Goal: Transaction & Acquisition: Book appointment/travel/reservation

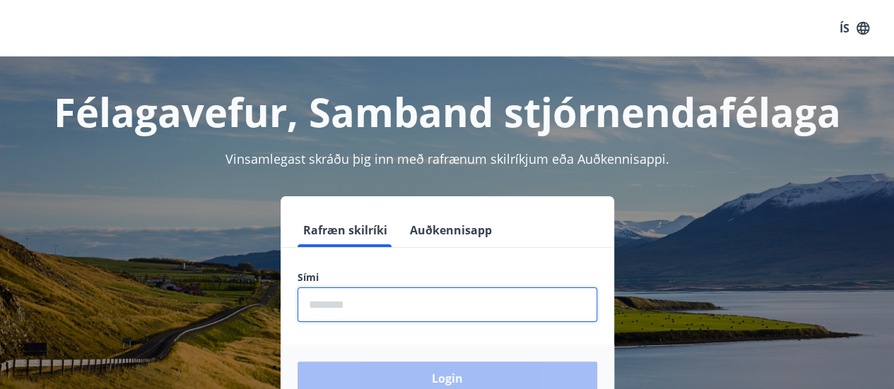
click at [371, 302] on input "phone" at bounding box center [447, 305] width 300 height 35
type input "********"
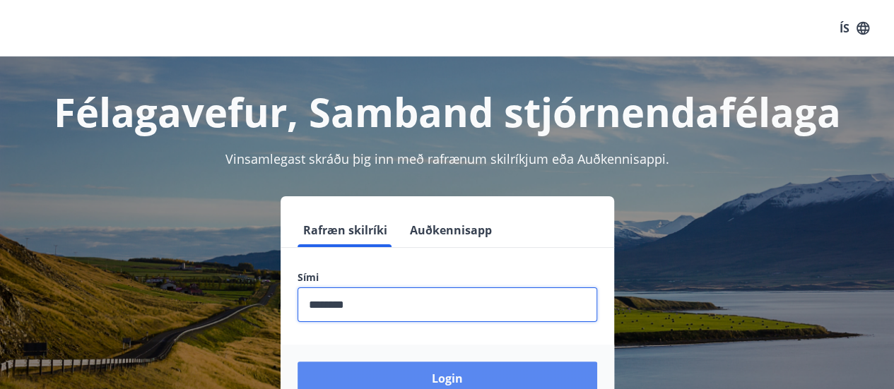
click at [374, 362] on button "Login" at bounding box center [447, 379] width 300 height 34
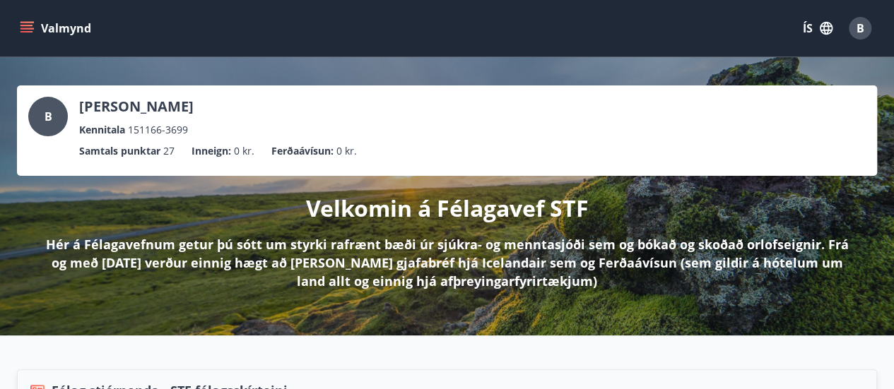
click at [25, 22] on icon "menu" at bounding box center [28, 22] width 16 height 1
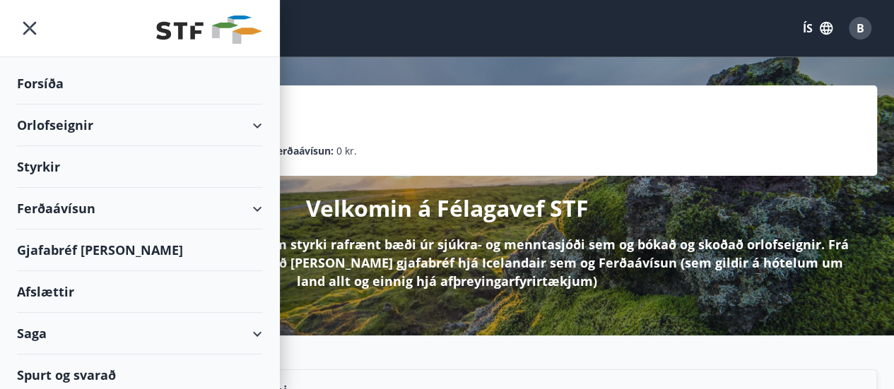
click at [244, 125] on div "Orlofseignir" at bounding box center [139, 126] width 245 height 42
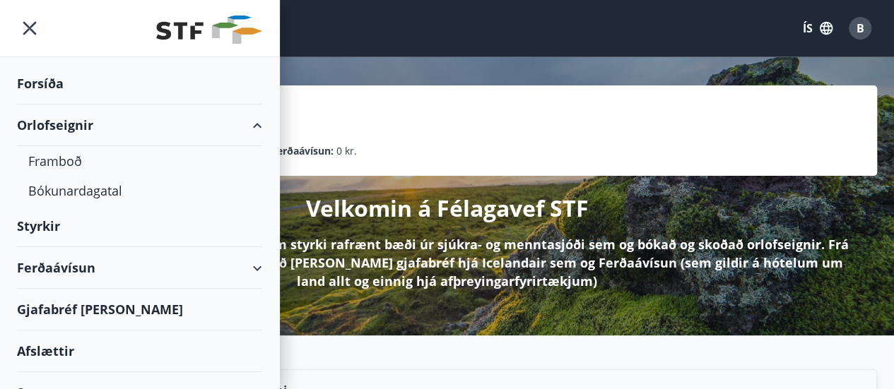
click at [244, 125] on div "Orlofseignir" at bounding box center [139, 126] width 245 height 42
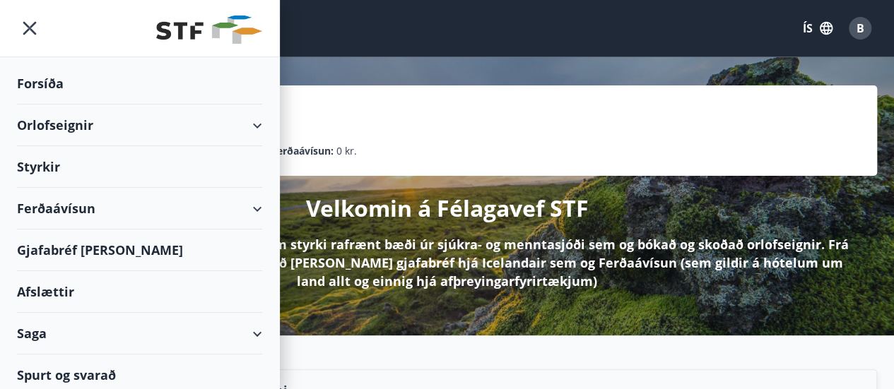
click at [206, 124] on div "Orlofseignir" at bounding box center [139, 126] width 245 height 42
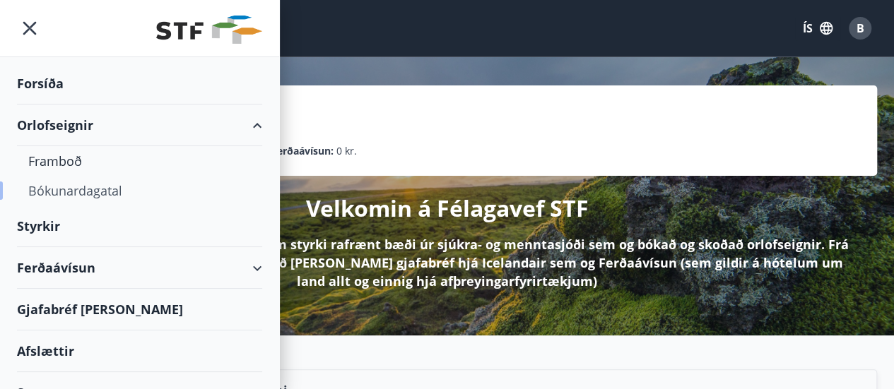
click at [97, 191] on div "Bókunardagatal" at bounding box center [139, 191] width 223 height 30
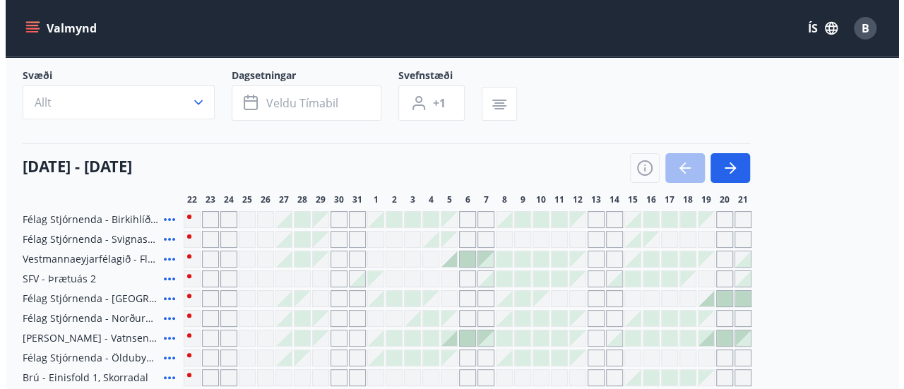
scroll to position [86, 0]
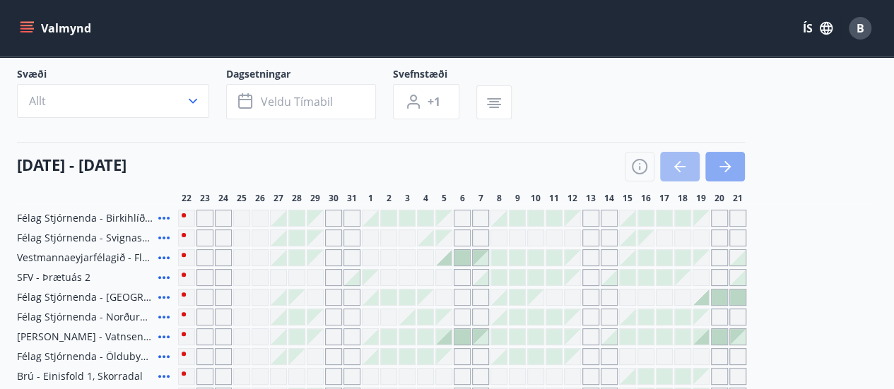
click at [728, 170] on icon "button" at bounding box center [724, 166] width 17 height 17
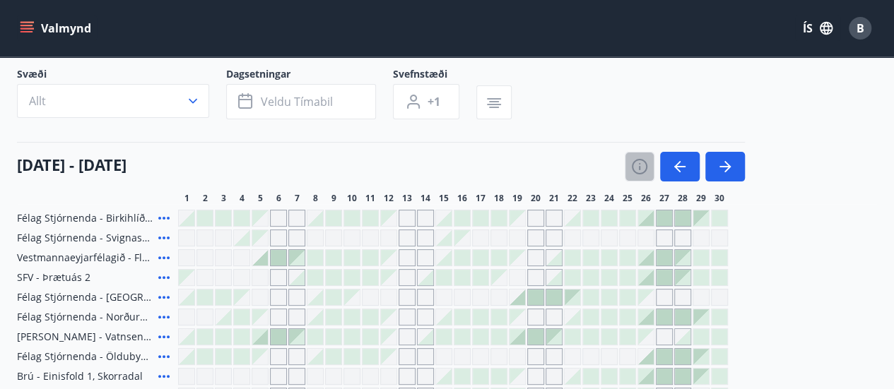
click at [640, 174] on icon "button" at bounding box center [639, 166] width 17 height 17
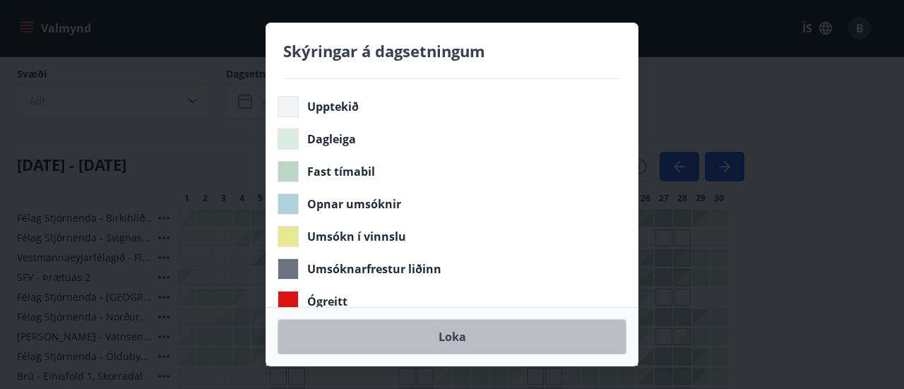
click at [441, 337] on button "Loka" at bounding box center [452, 336] width 349 height 35
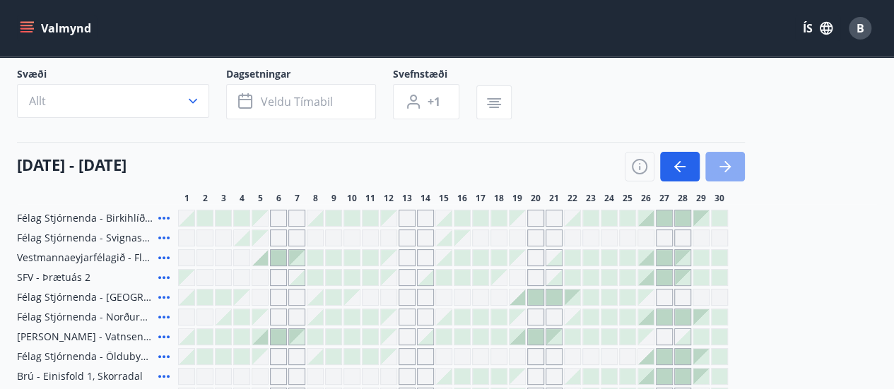
click at [721, 169] on icon "button" at bounding box center [724, 166] width 17 height 17
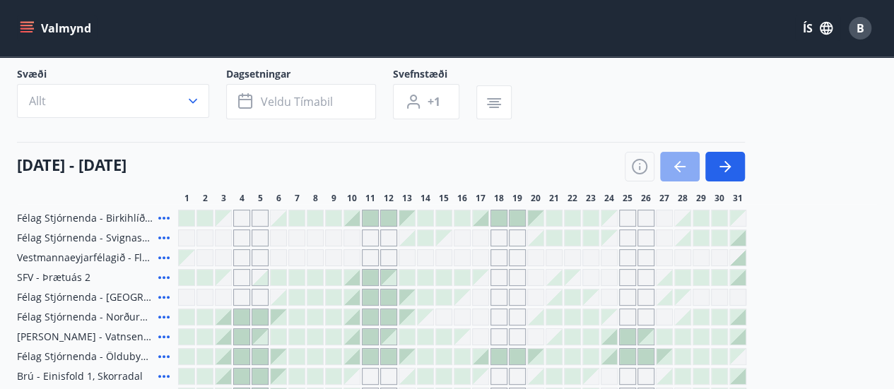
click at [668, 164] on button "button" at bounding box center [680, 167] width 40 height 30
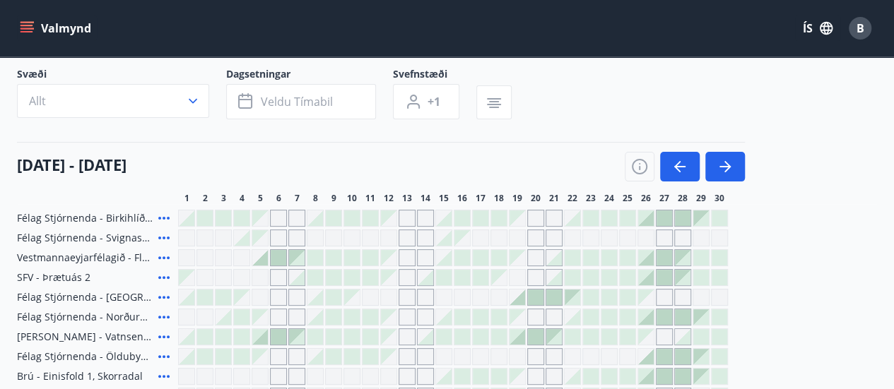
click at [519, 241] on div "Gráir dagar eru ekki bókanlegir" at bounding box center [517, 238] width 17 height 17
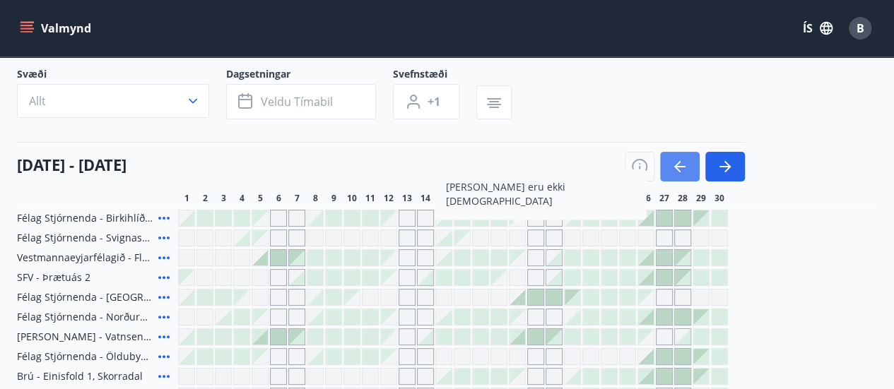
click at [670, 167] on button "button" at bounding box center [680, 167] width 40 height 30
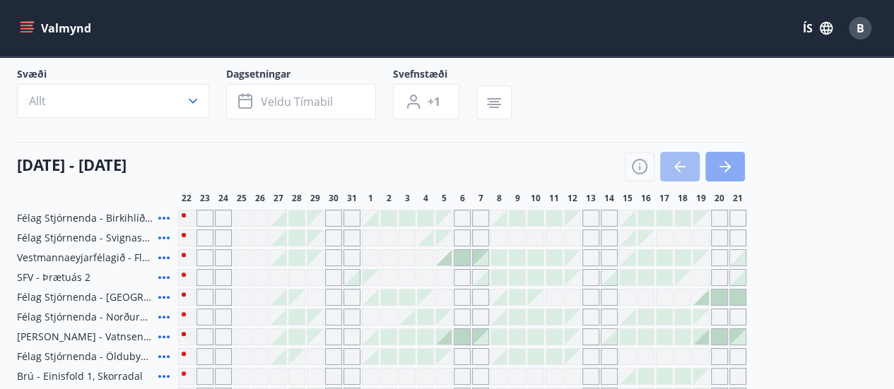
click at [732, 174] on icon "button" at bounding box center [724, 166] width 17 height 17
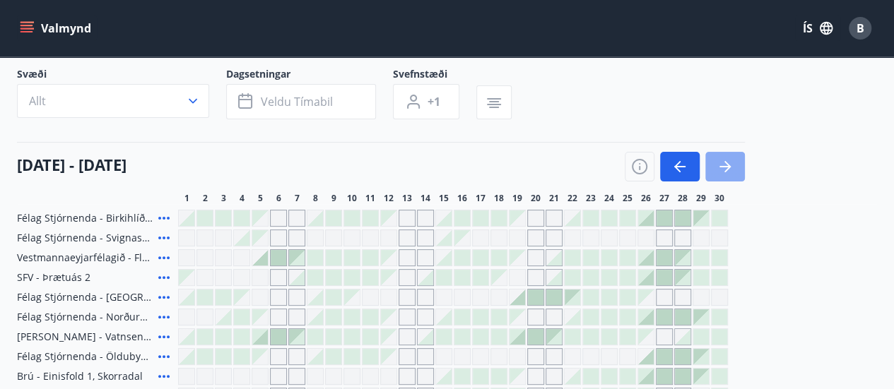
click at [716, 168] on icon "button" at bounding box center [724, 166] width 17 height 17
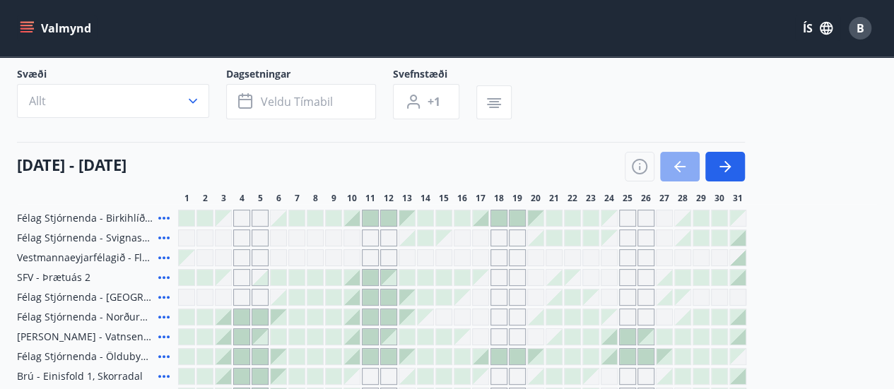
click at [664, 164] on button "button" at bounding box center [680, 167] width 40 height 30
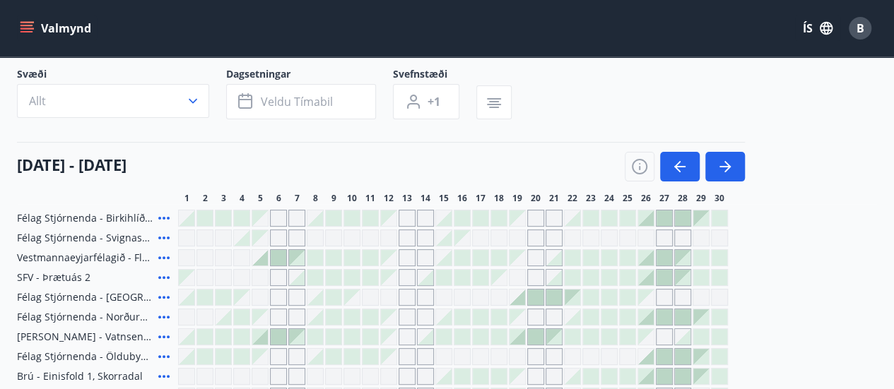
click at [646, 220] on div at bounding box center [646, 219] width 16 height 16
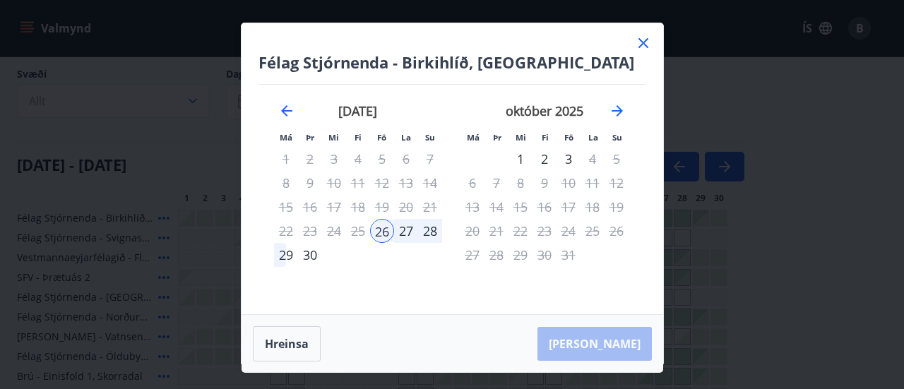
click at [381, 229] on div "26" at bounding box center [382, 231] width 24 height 24
click at [598, 338] on div "Hreinsa Taka Frá" at bounding box center [453, 344] width 422 height 58
click at [646, 45] on icon at bounding box center [644, 43] width 10 height 10
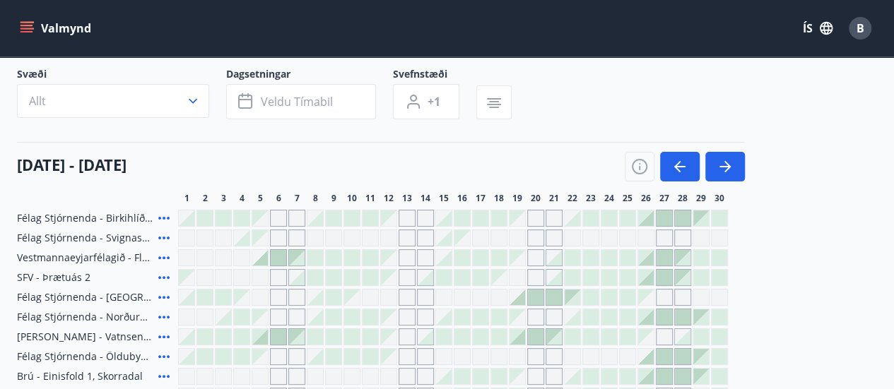
click at [643, 43] on div "Valmynd ÍS B" at bounding box center [447, 28] width 860 height 34
click at [649, 221] on div at bounding box center [646, 219] width 16 height 16
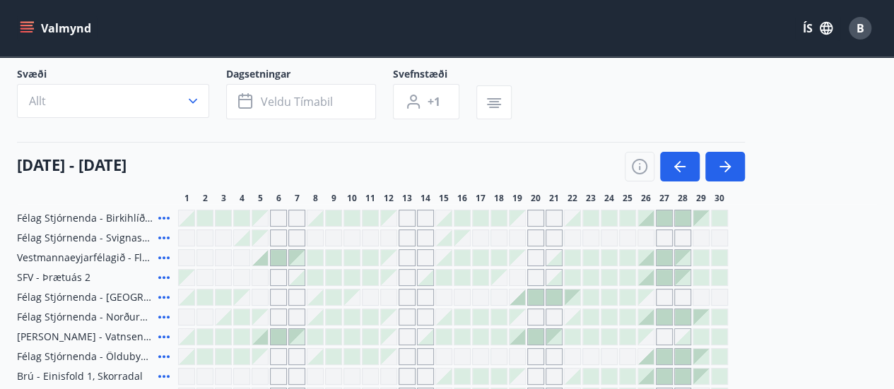
click at [652, 213] on div at bounding box center [646, 219] width 16 height 16
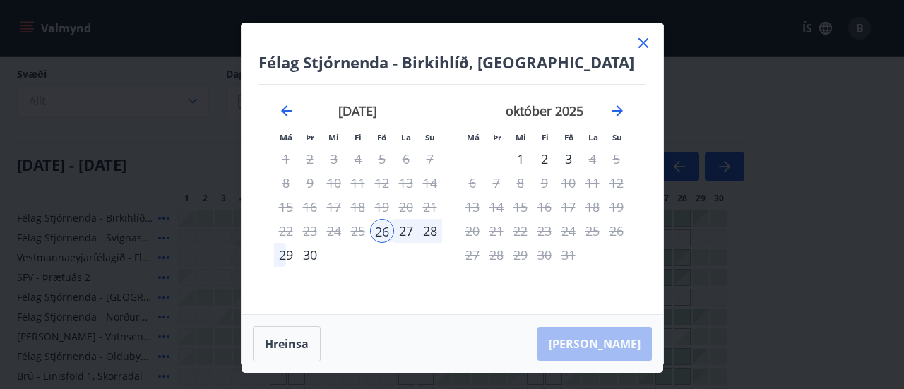
click at [387, 234] on div "26" at bounding box center [382, 231] width 24 height 24
click at [287, 252] on div "29" at bounding box center [286, 255] width 24 height 24
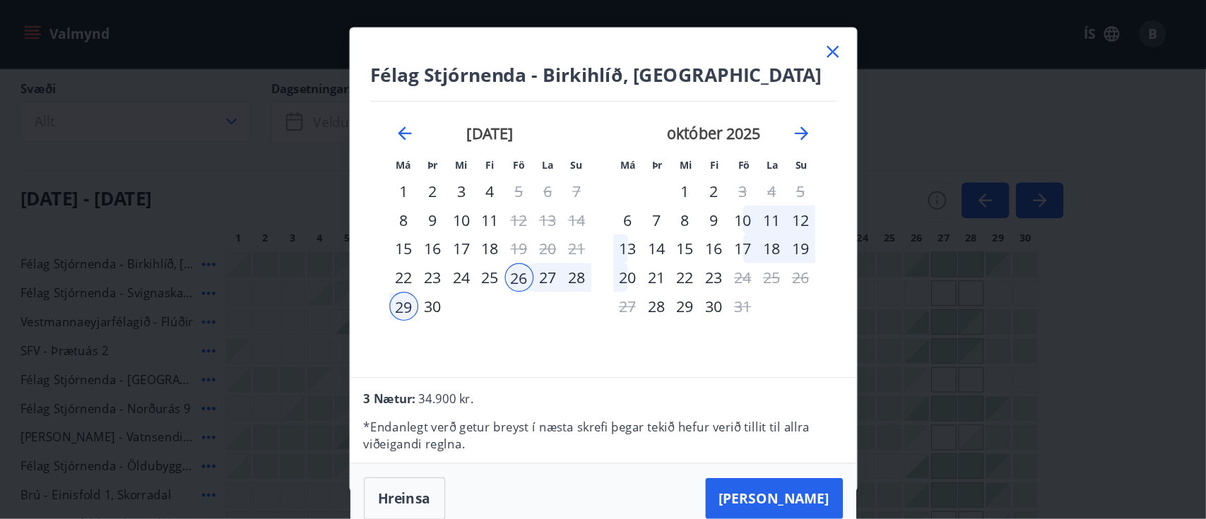
scroll to position [87, 0]
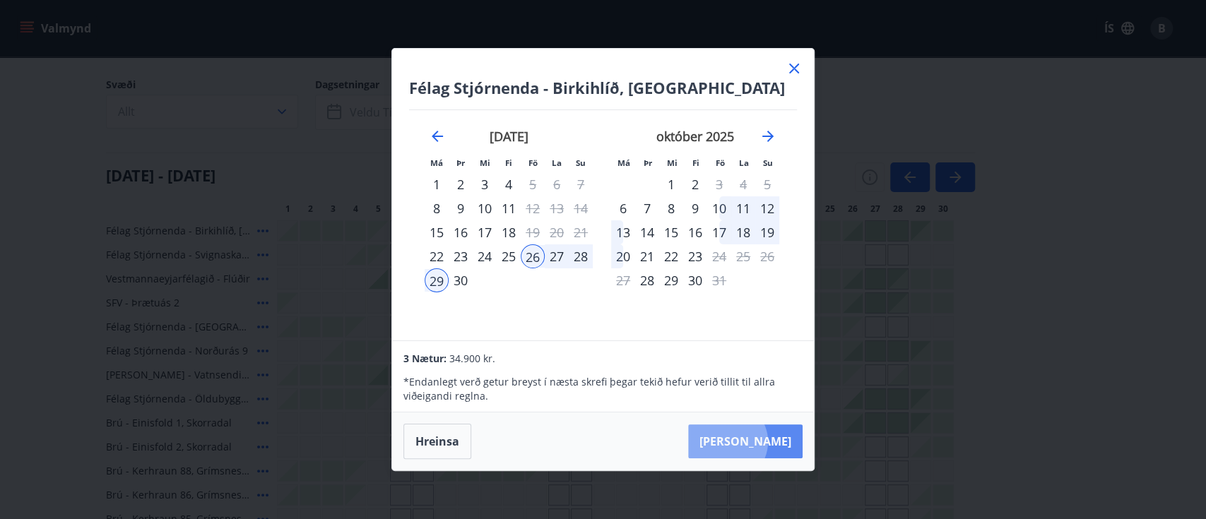
drag, startPoint x: 786, startPoint y: 4, endPoint x: 771, endPoint y: 442, distance: 438.2
click at [771, 389] on button "Taka Frá" at bounding box center [745, 442] width 114 height 34
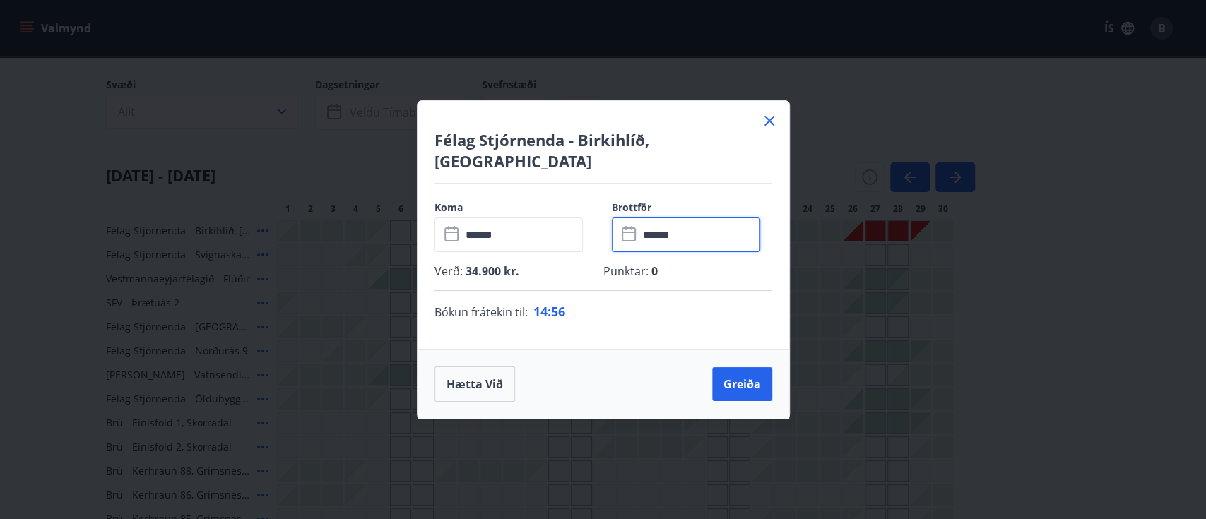
click at [678, 239] on input "******" at bounding box center [700, 235] width 122 height 35
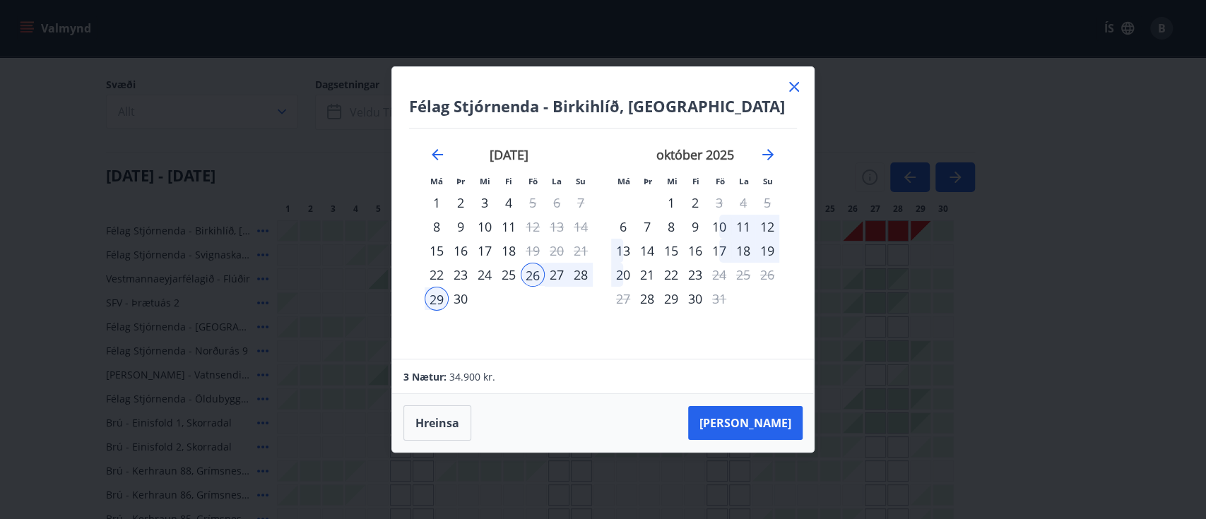
click at [579, 278] on div "28" at bounding box center [581, 275] width 24 height 24
click at [537, 271] on div "26" at bounding box center [533, 275] width 24 height 24
click at [582, 273] on div "28" at bounding box center [581, 275] width 24 height 24
click at [764, 389] on button "Taka Frá" at bounding box center [745, 423] width 114 height 34
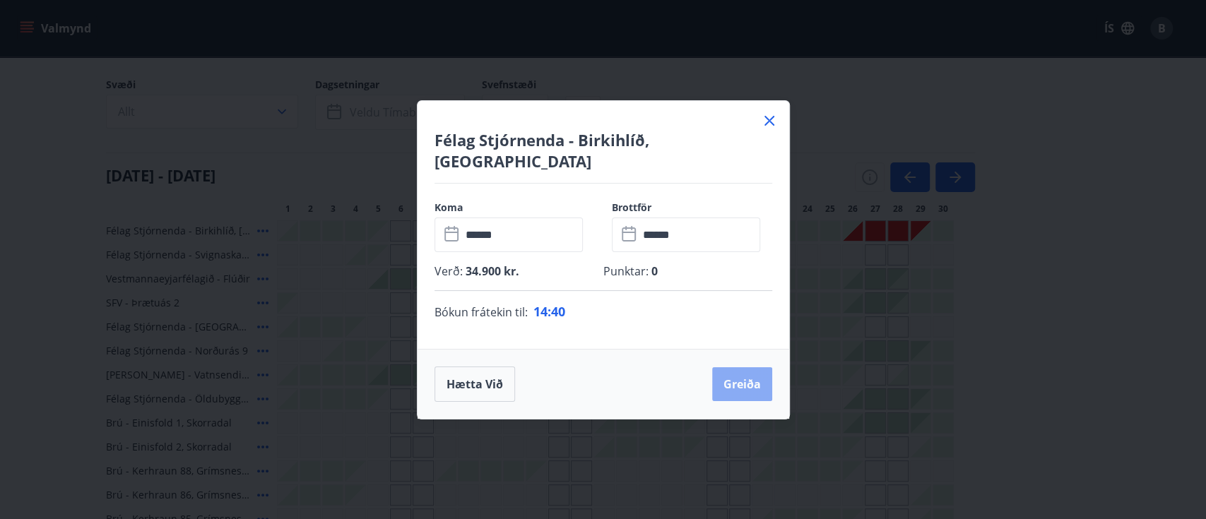
click at [740, 367] on button "Greiða" at bounding box center [742, 384] width 60 height 34
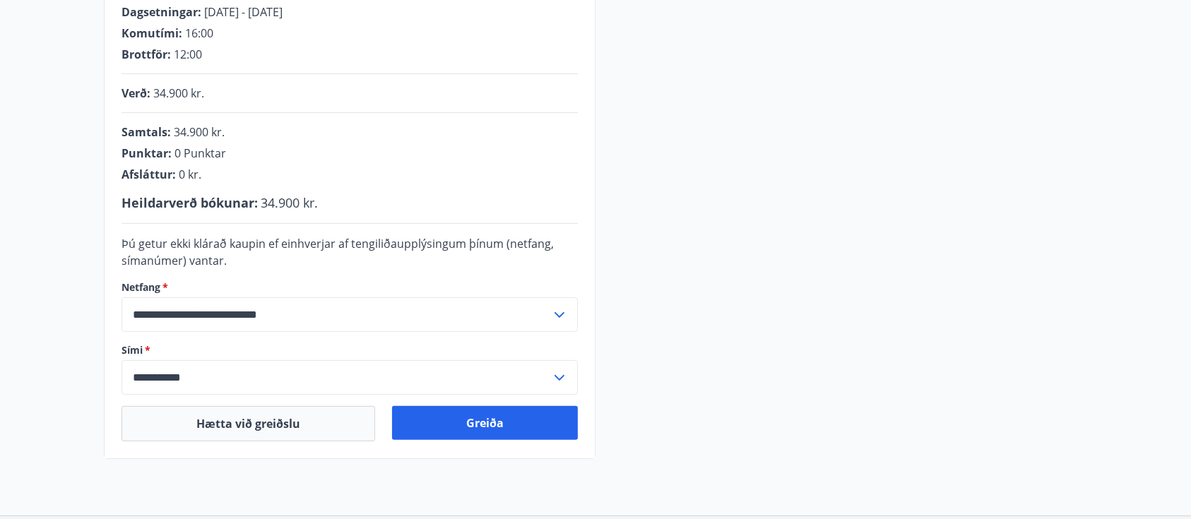
scroll to position [312, 0]
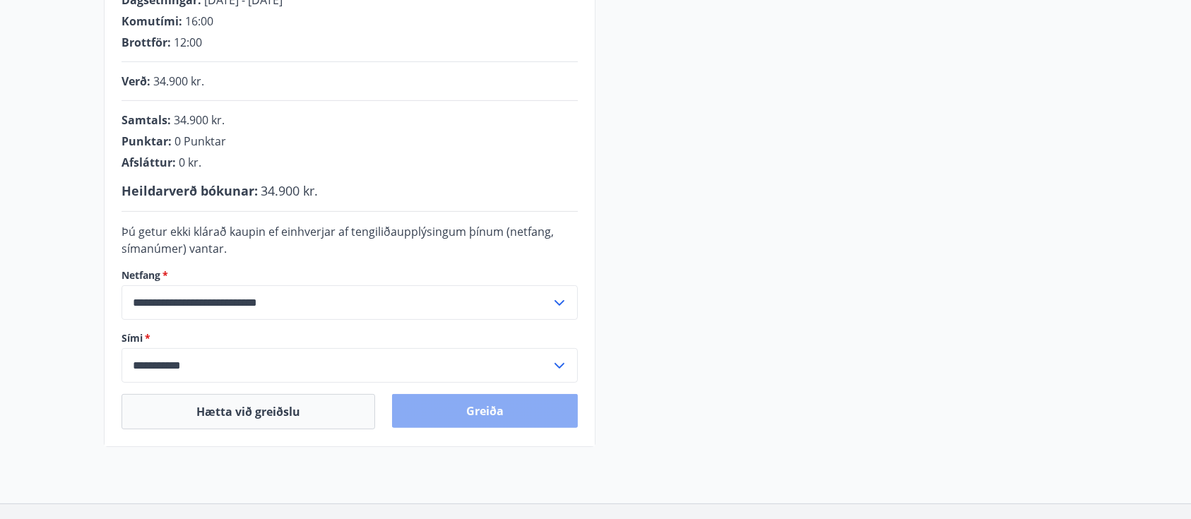
click at [526, 389] on button "Greiða" at bounding box center [485, 411] width 186 height 34
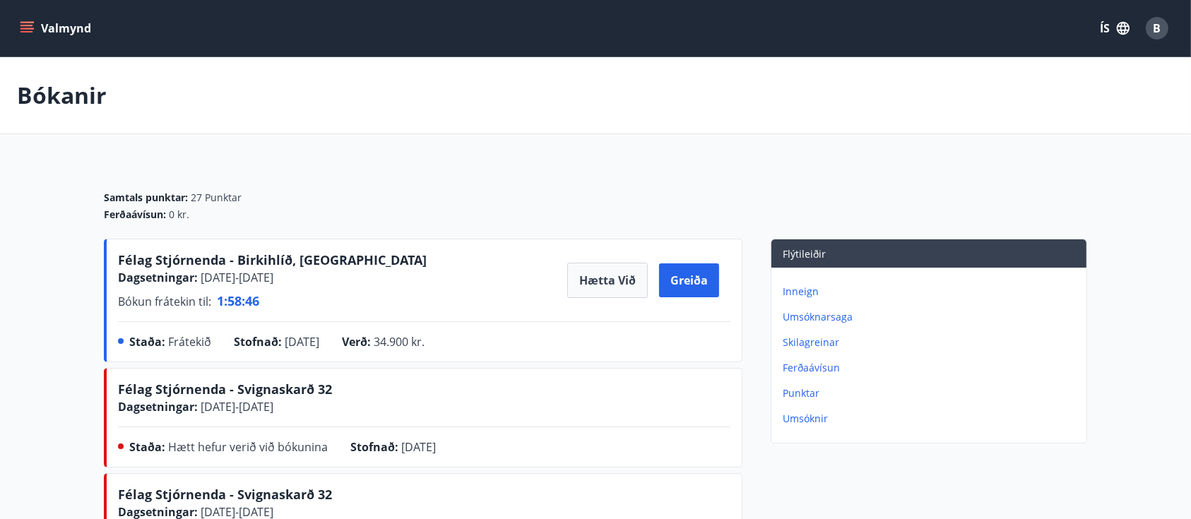
click at [67, 24] on button "Valmynd" at bounding box center [57, 28] width 80 height 25
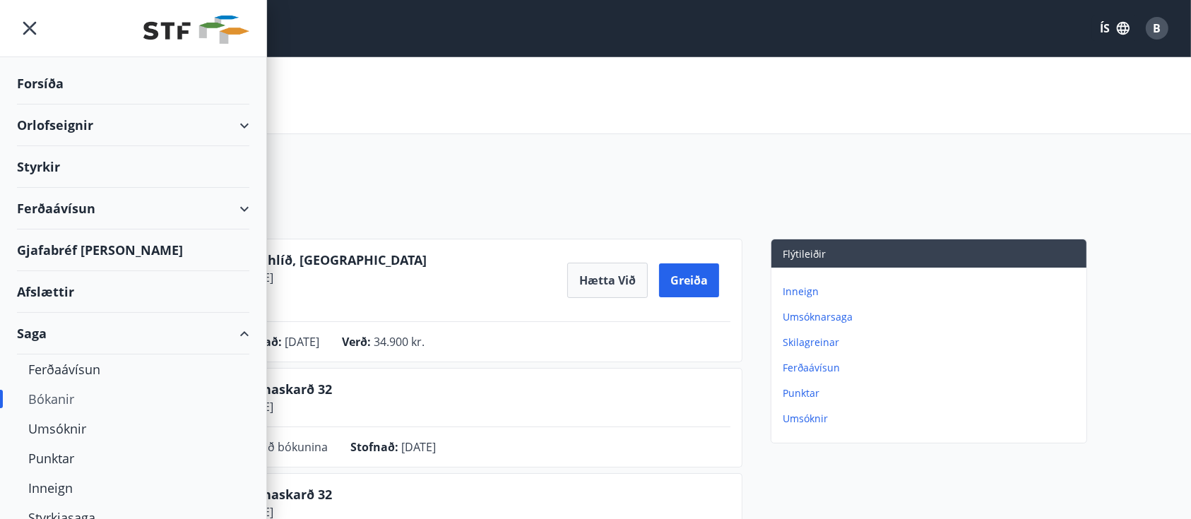
click at [61, 126] on div "Orlofseignir" at bounding box center [133, 126] width 232 height 42
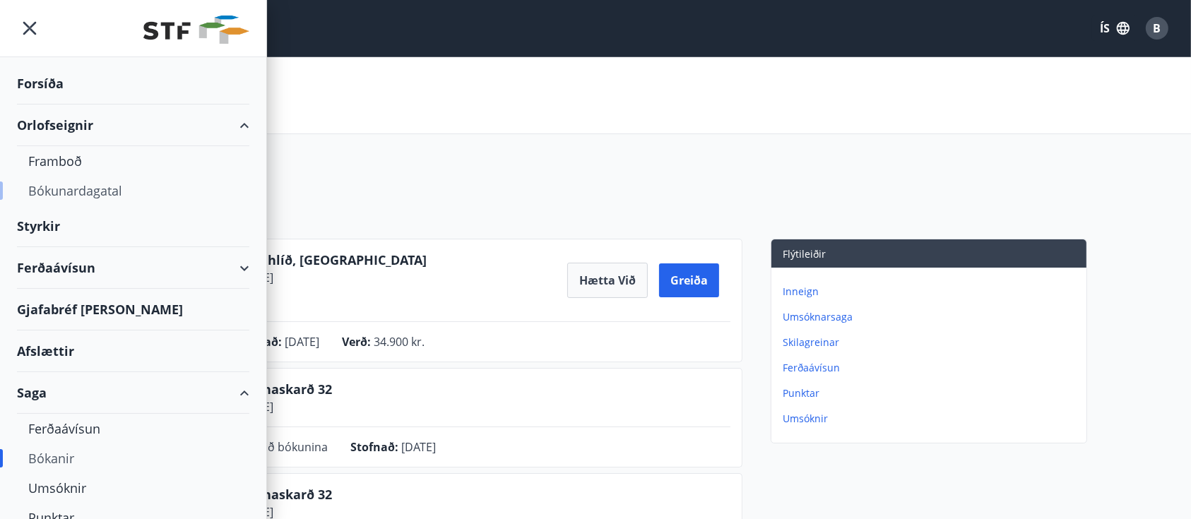
click at [69, 191] on div "Bókunardagatal" at bounding box center [133, 191] width 210 height 30
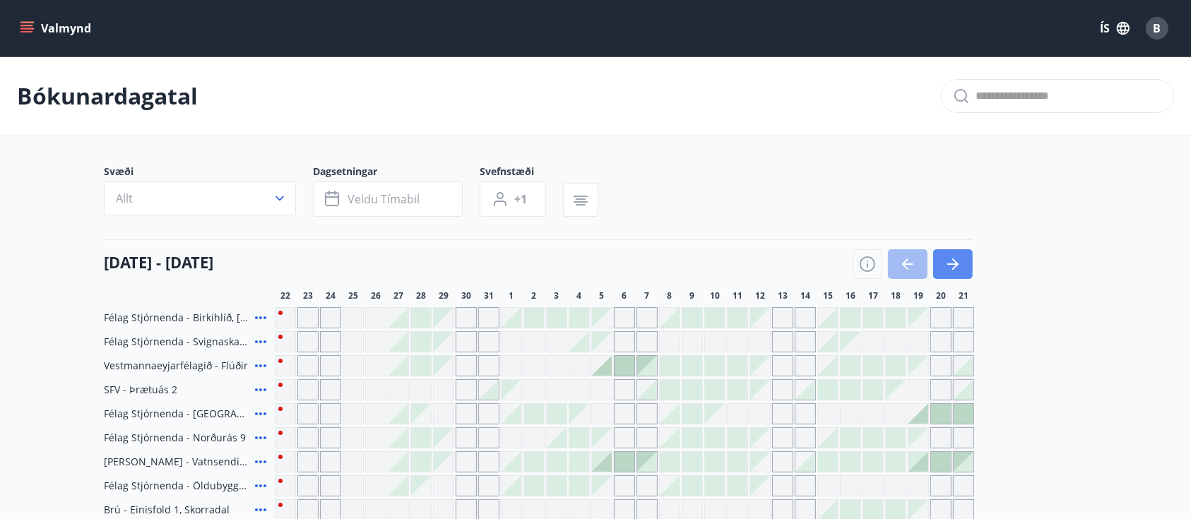
click at [954, 256] on icon "button" at bounding box center [953, 264] width 17 height 17
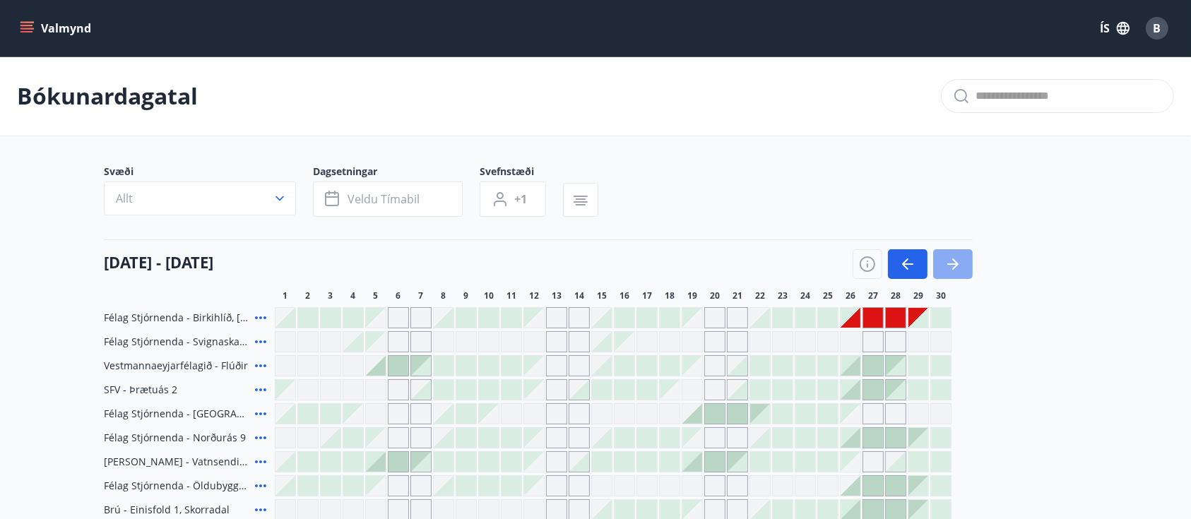
click at [954, 256] on icon "button" at bounding box center [953, 264] width 17 height 17
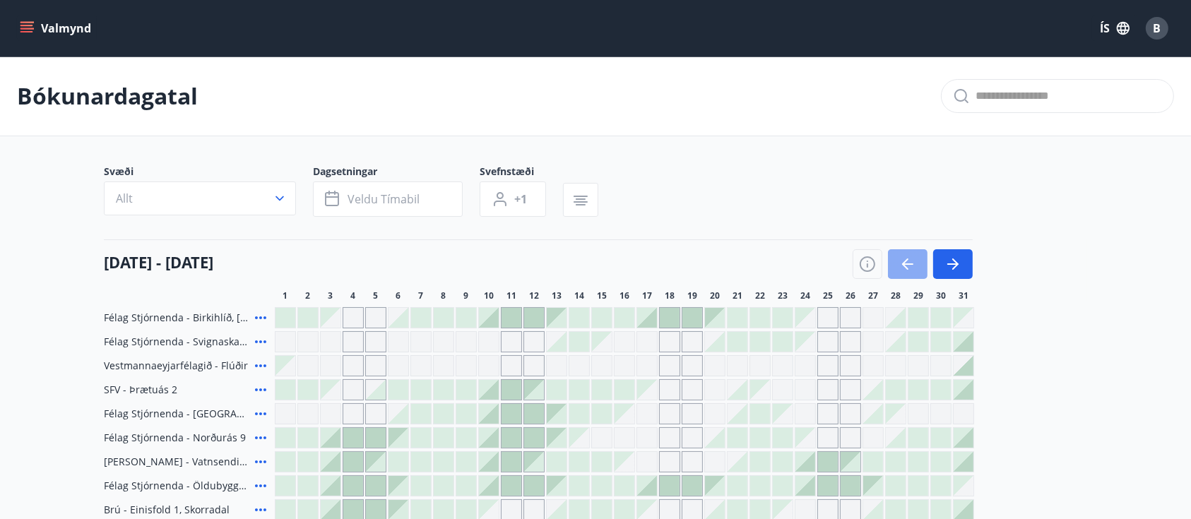
click at [904, 266] on icon "button" at bounding box center [907, 264] width 17 height 17
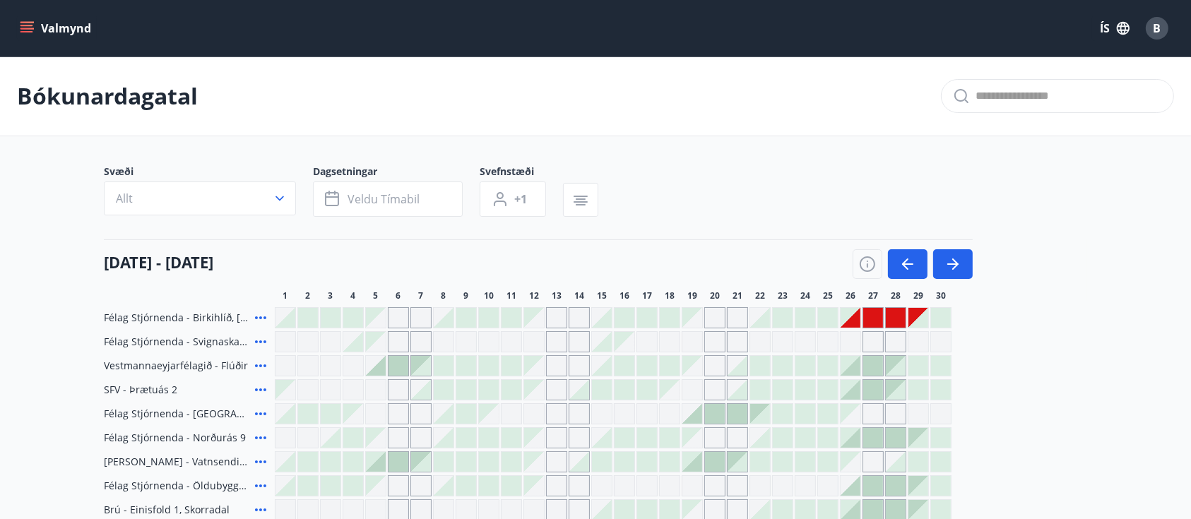
click at [830, 319] on div at bounding box center [828, 318] width 20 height 20
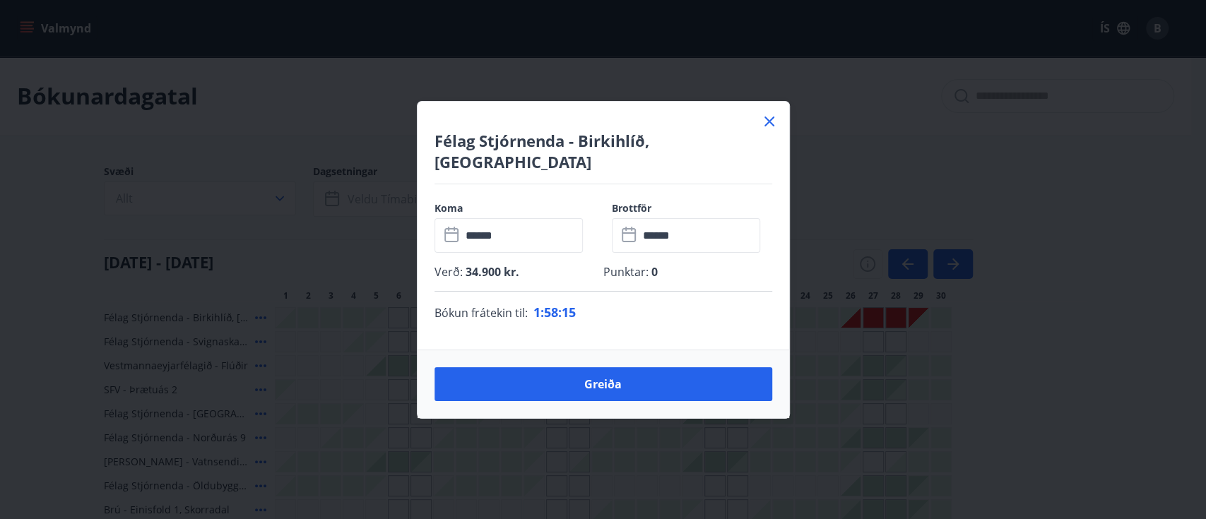
click at [553, 224] on input "******" at bounding box center [522, 235] width 122 height 35
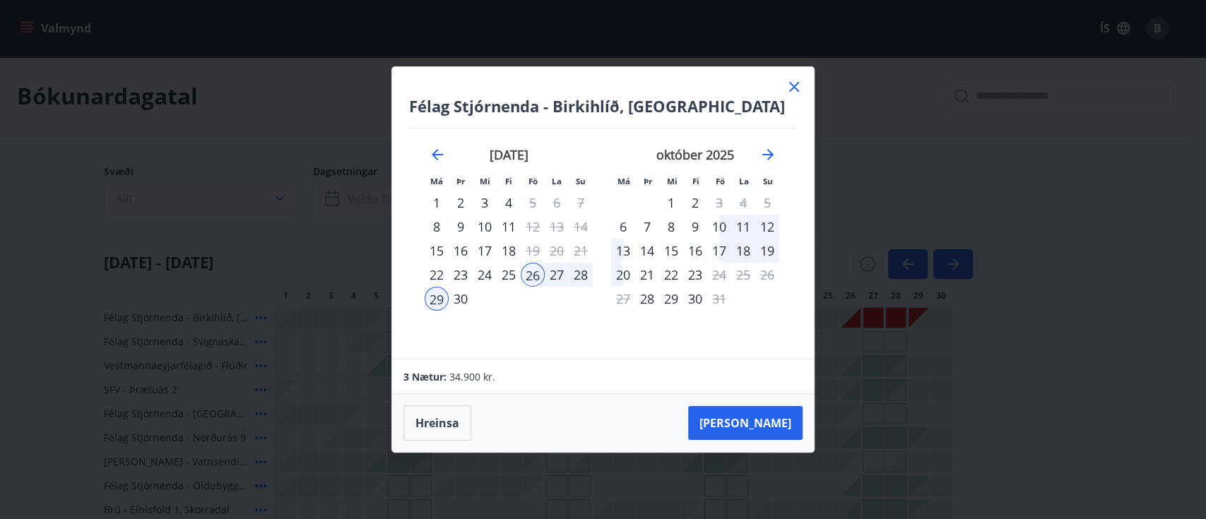
click at [506, 274] on div "25" at bounding box center [509, 275] width 24 height 24
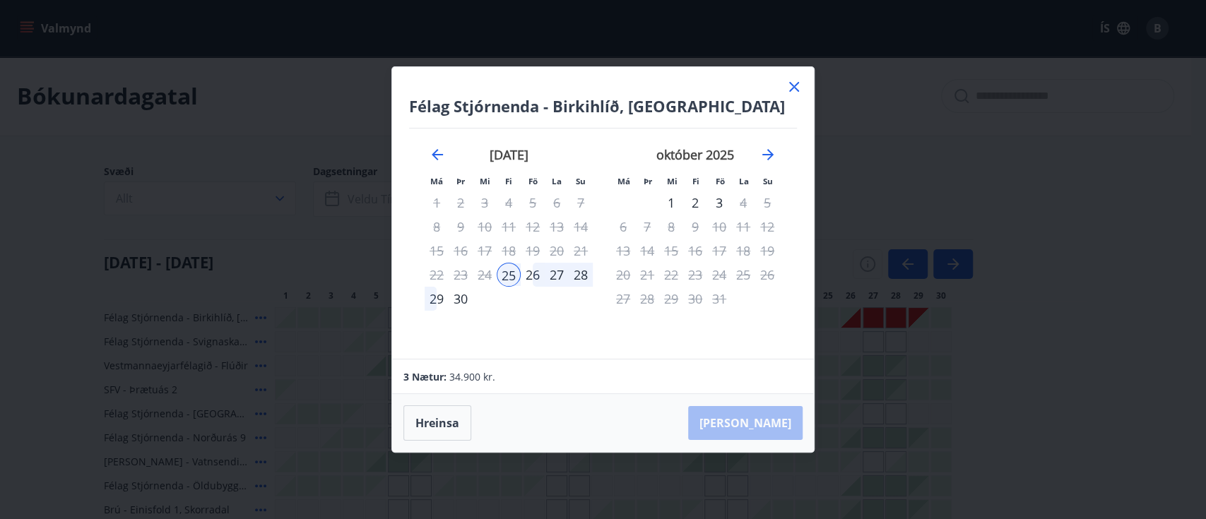
click at [441, 295] on div "29" at bounding box center [437, 299] width 24 height 24
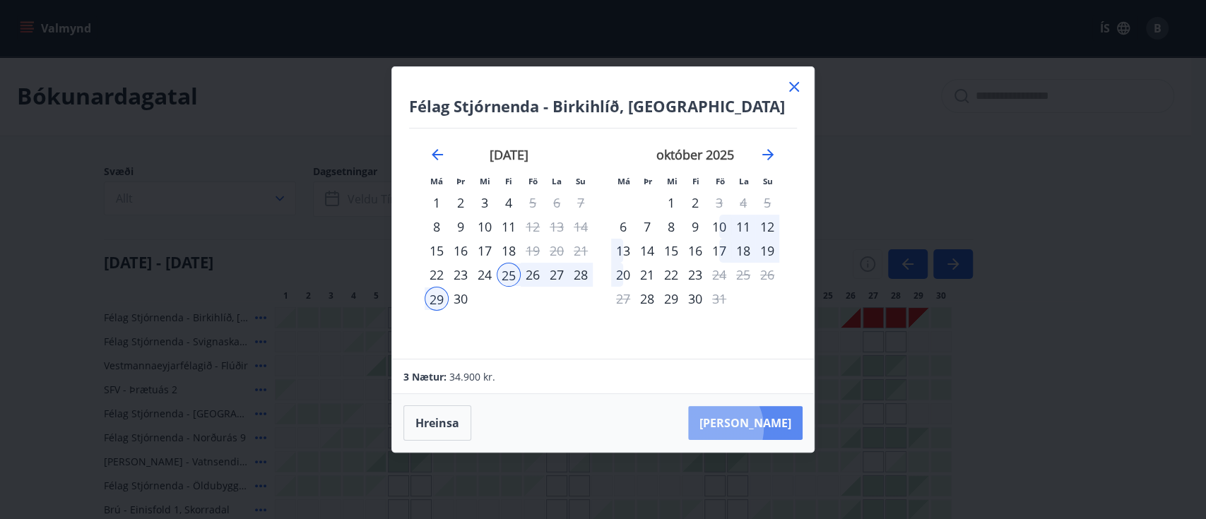
click at [753, 428] on button "[PERSON_NAME]" at bounding box center [745, 423] width 114 height 34
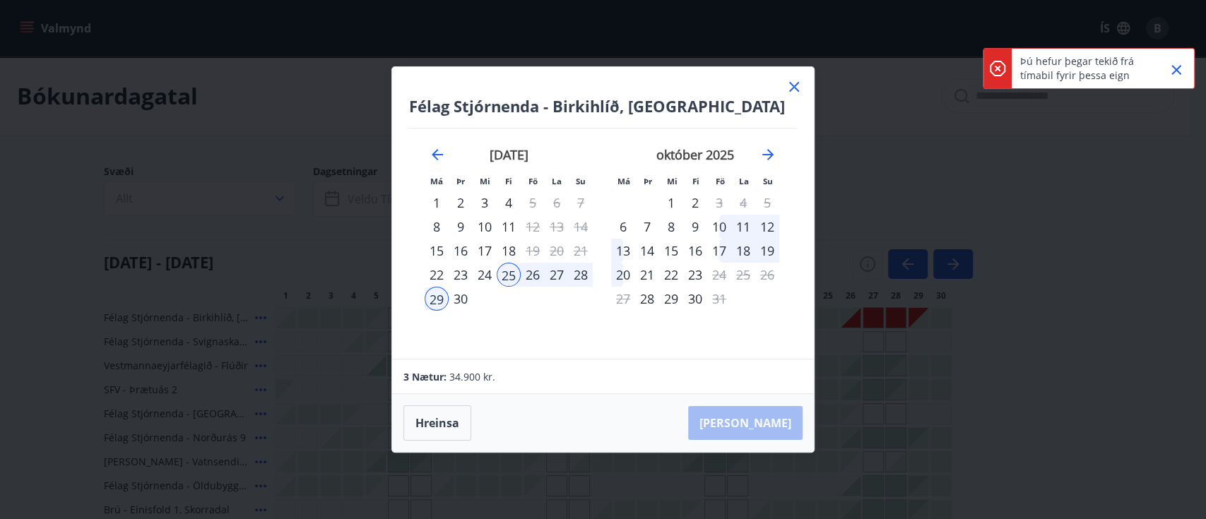
click at [1171, 73] on icon "Close" at bounding box center [1176, 69] width 17 height 17
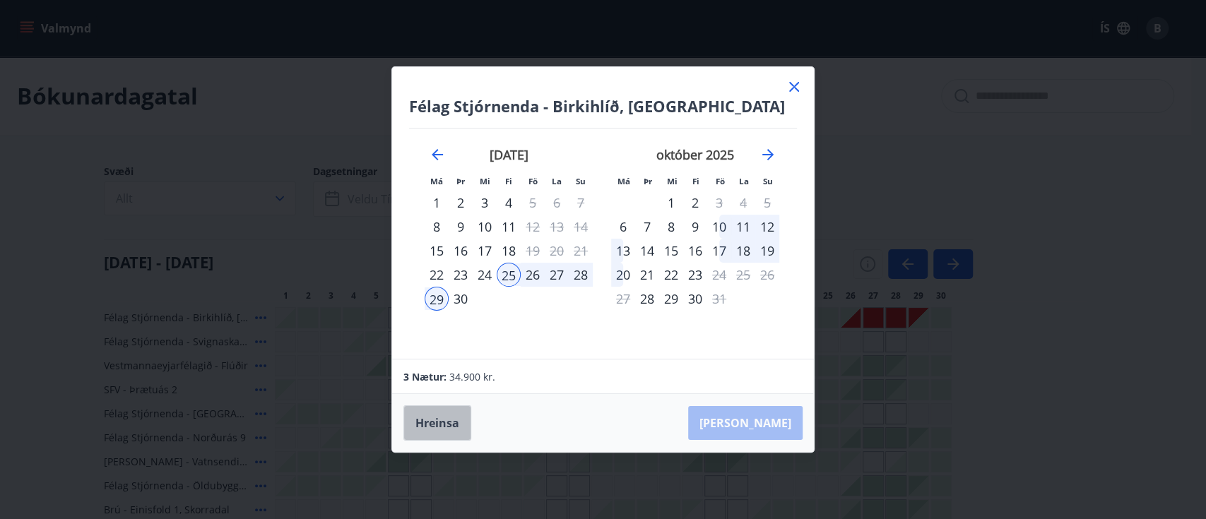
click at [437, 428] on button "Hreinsa" at bounding box center [437, 423] width 68 height 35
click at [446, 418] on button "Hreinsa" at bounding box center [437, 423] width 68 height 35
click at [792, 90] on icon at bounding box center [794, 86] width 17 height 17
click at [792, 90] on div "Bókunardagatal" at bounding box center [595, 97] width 1191 height 80
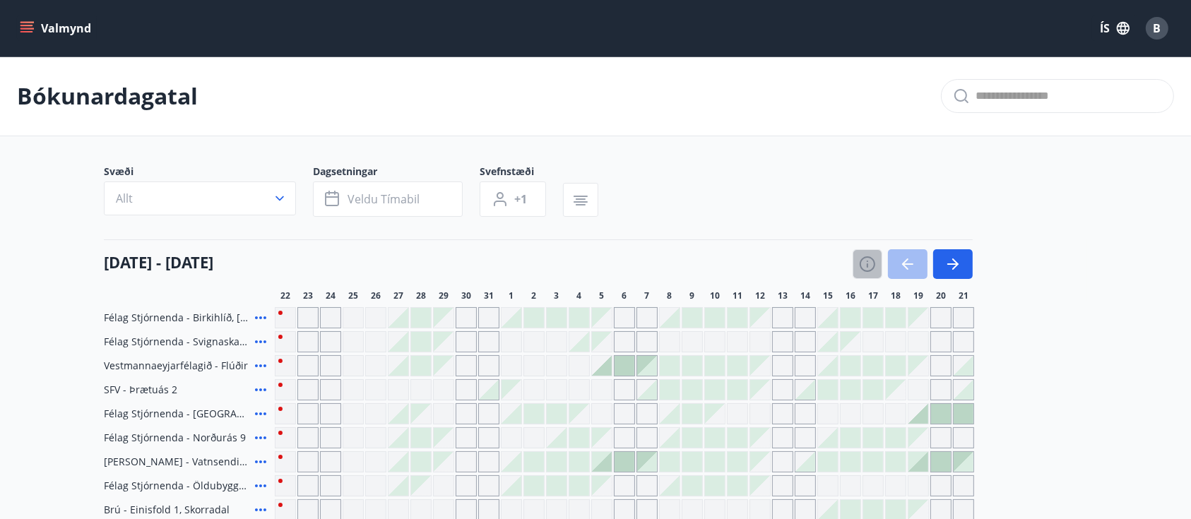
click at [868, 264] on icon "button" at bounding box center [867, 266] width 1 height 4
click at [868, 264] on div "Skýringar á dagsetningum Upptekið Dagleiga Fast tímabil Opnar umsóknir Umsókn í…" at bounding box center [595, 259] width 1191 height 519
click at [830, 150] on div "Skýringar á dagsetningum Upptekið Dagleiga Fast tímabil Opnar umsóknir Umsókn í…" at bounding box center [595, 259] width 1191 height 519
click at [863, 261] on icon "button" at bounding box center [867, 264] width 17 height 17
click at [863, 261] on div "Skýringar á dagsetningum Upptekið Dagleiga Fast tímabil Opnar umsóknir Umsókn í…" at bounding box center [595, 259] width 1191 height 519
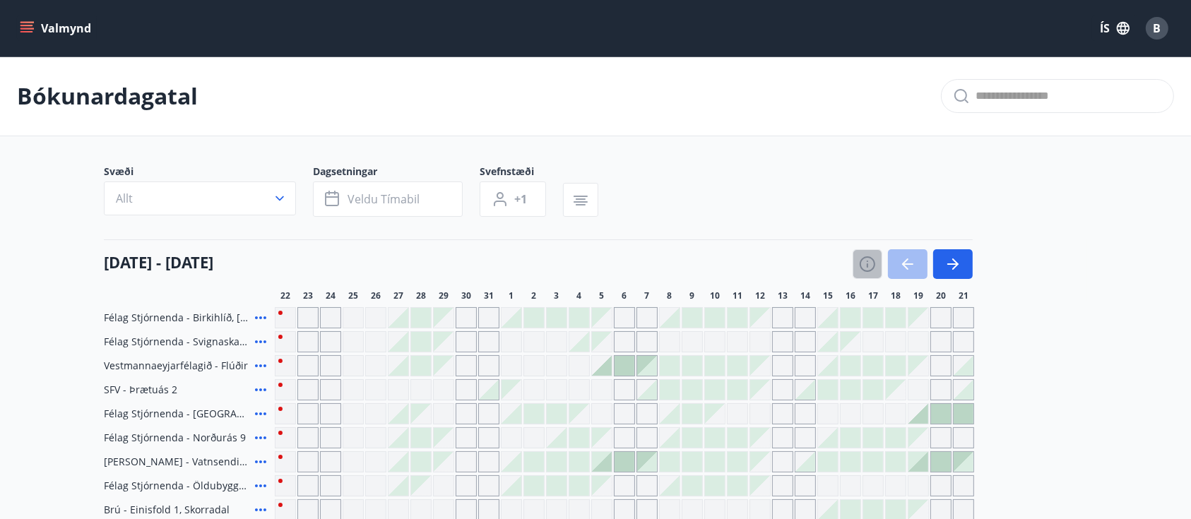
click at [860, 261] on icon "button" at bounding box center [868, 264] width 16 height 16
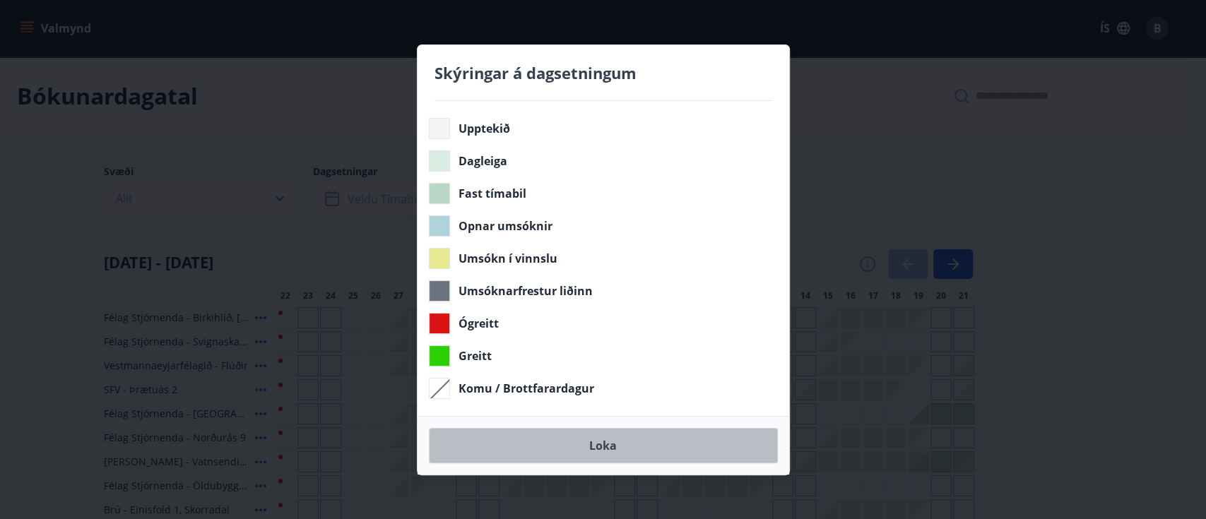
click at [619, 444] on button "Loka" at bounding box center [603, 445] width 349 height 35
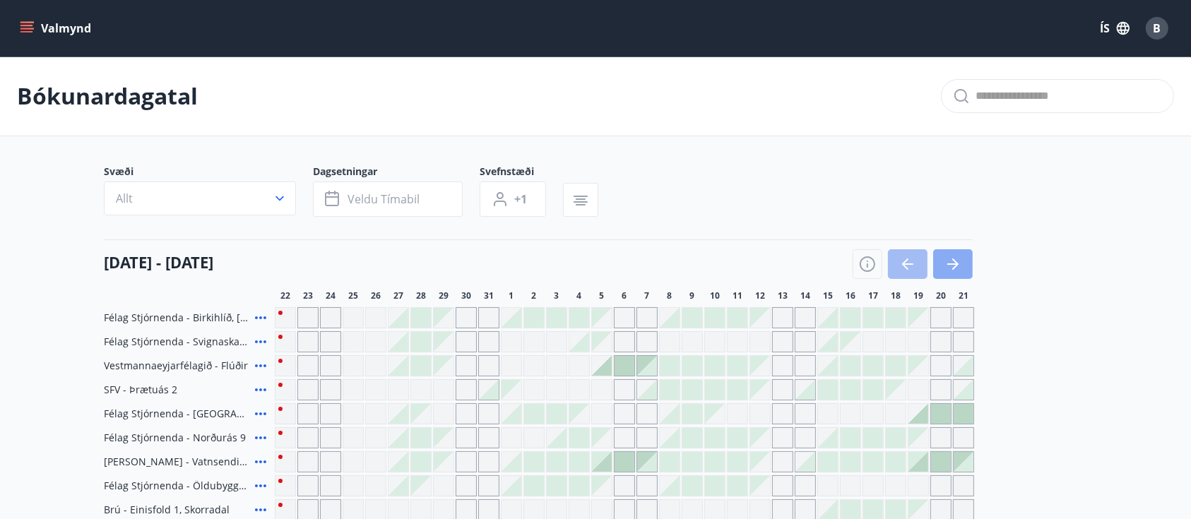
click at [954, 267] on icon "button" at bounding box center [953, 264] width 17 height 17
click at [950, 266] on icon "button" at bounding box center [953, 264] width 17 height 17
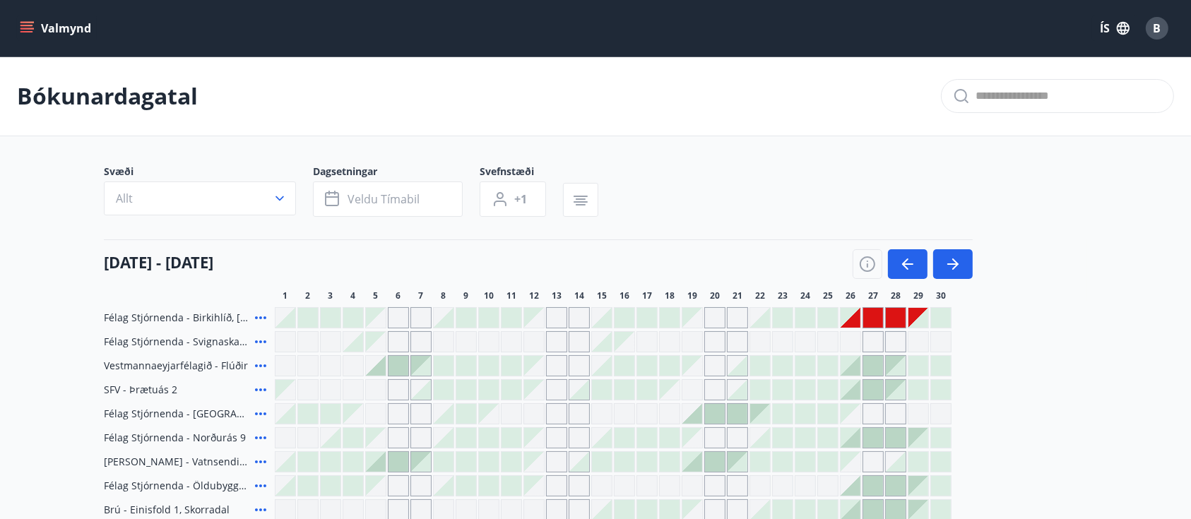
click at [846, 323] on div "Gráir dagar eru ekki bókanlegir" at bounding box center [851, 318] width 20 height 20
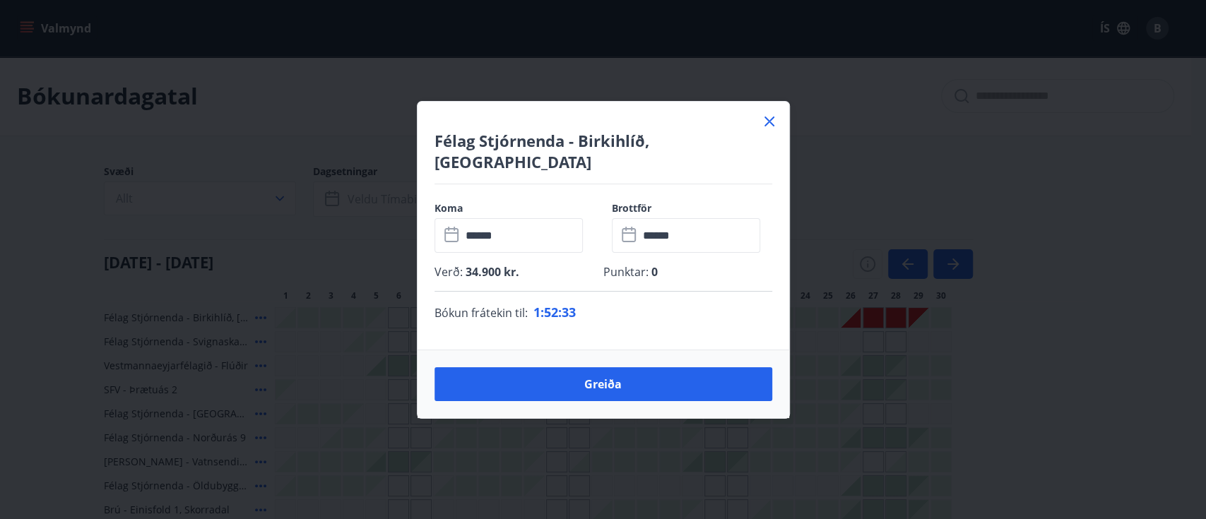
click at [510, 223] on input "******" at bounding box center [522, 235] width 122 height 35
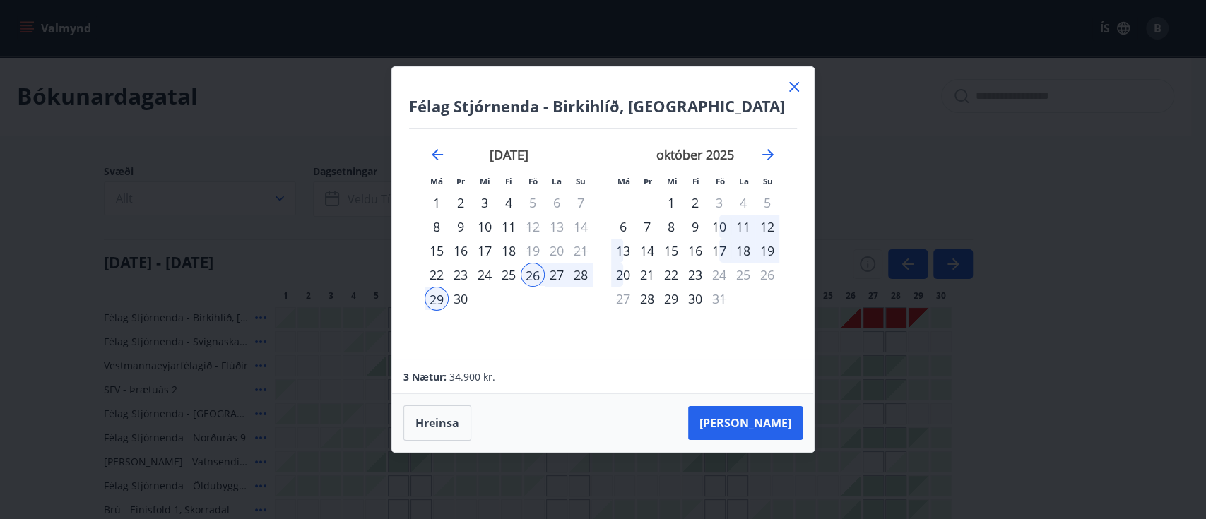
click at [503, 276] on div "25" at bounding box center [509, 275] width 24 height 24
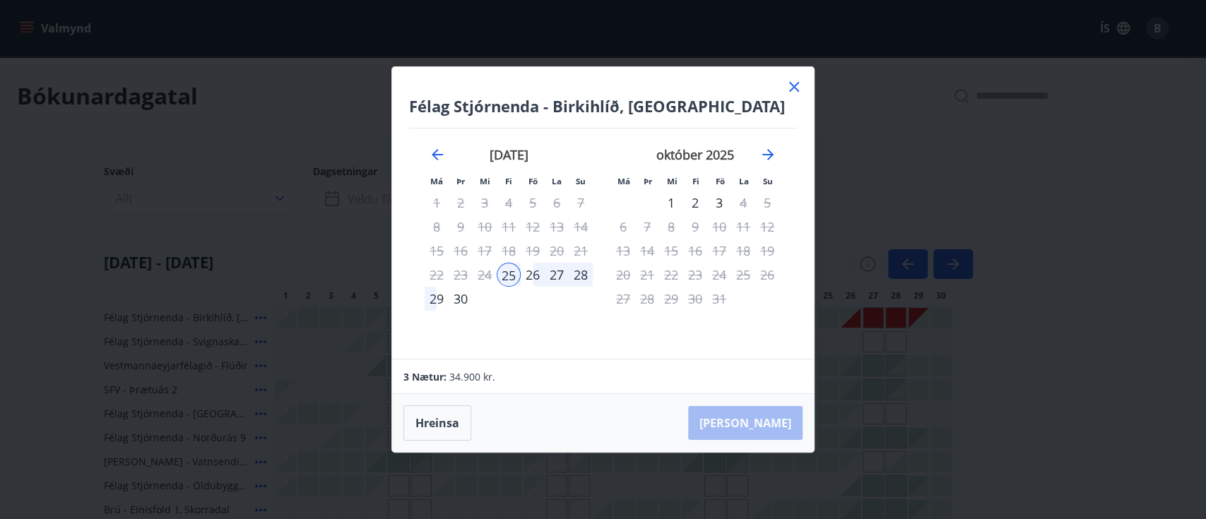
click at [434, 297] on div "29" at bounding box center [437, 299] width 24 height 24
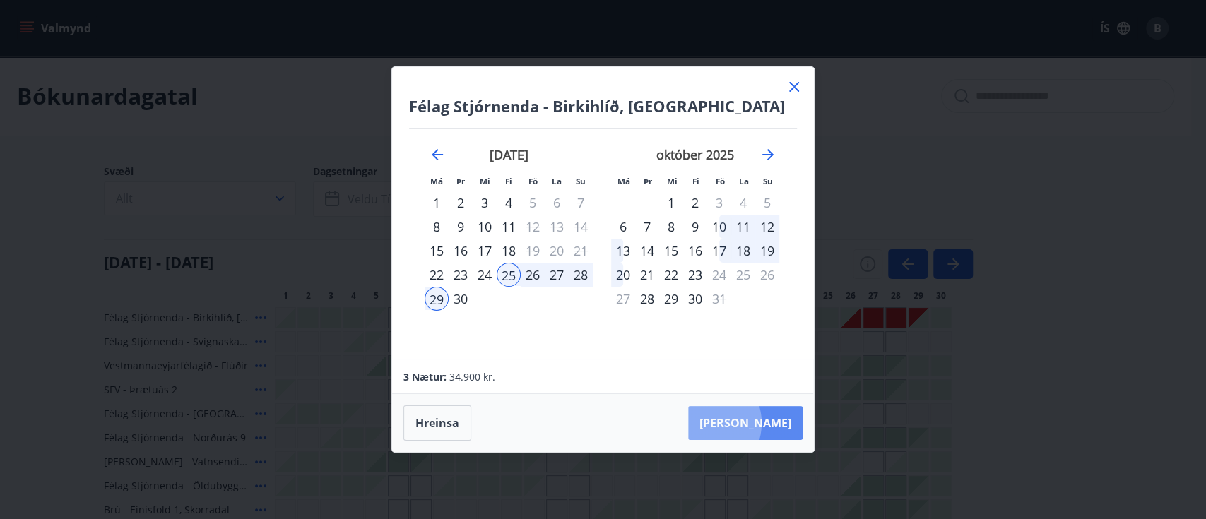
click at [748, 423] on button "[PERSON_NAME]" at bounding box center [745, 423] width 114 height 34
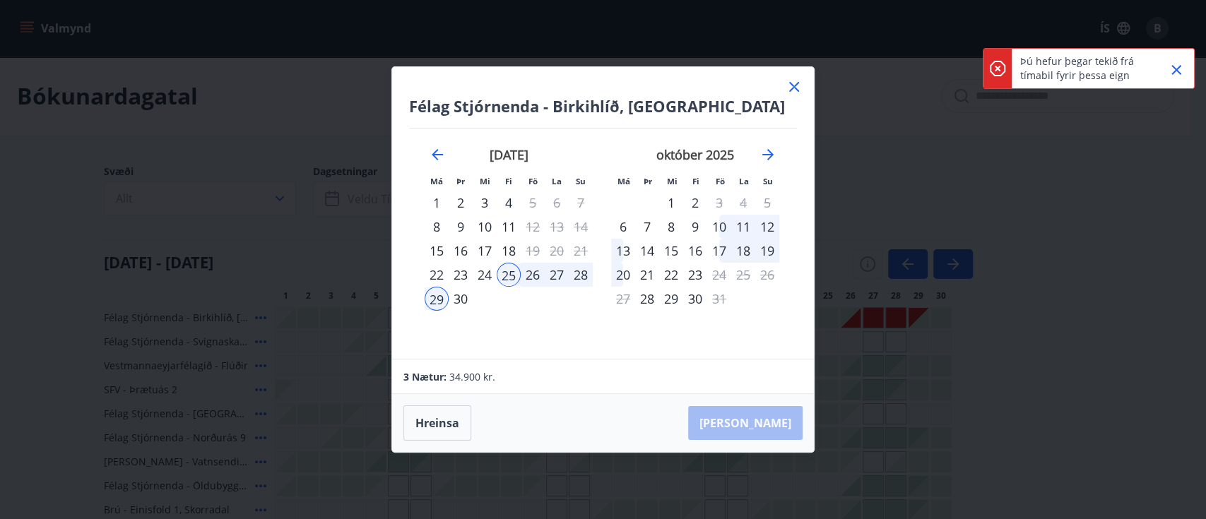
click at [1169, 71] on icon "Close" at bounding box center [1176, 69] width 17 height 17
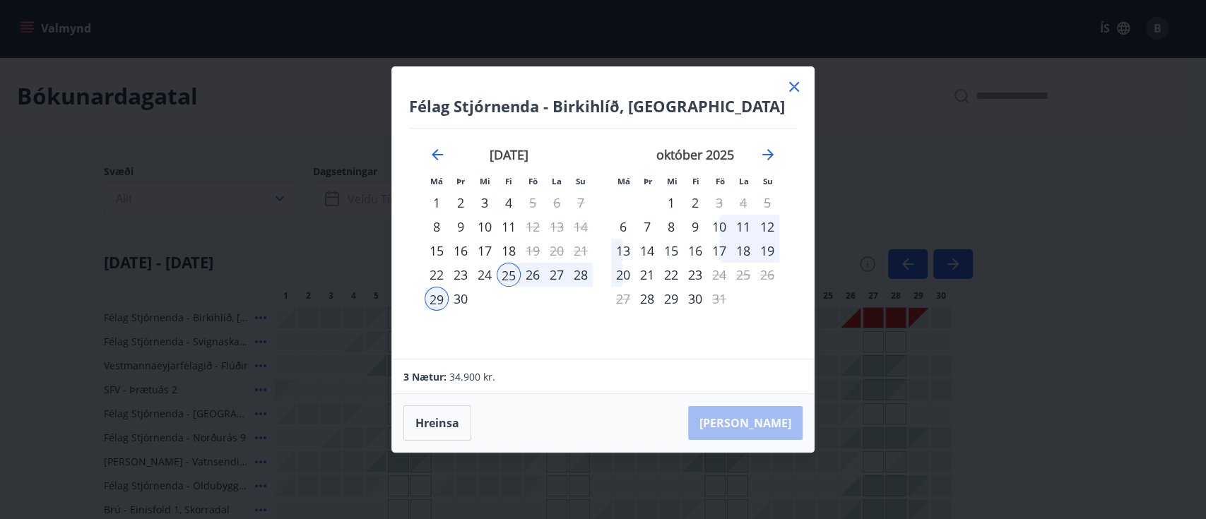
click at [793, 85] on icon at bounding box center [794, 86] width 17 height 17
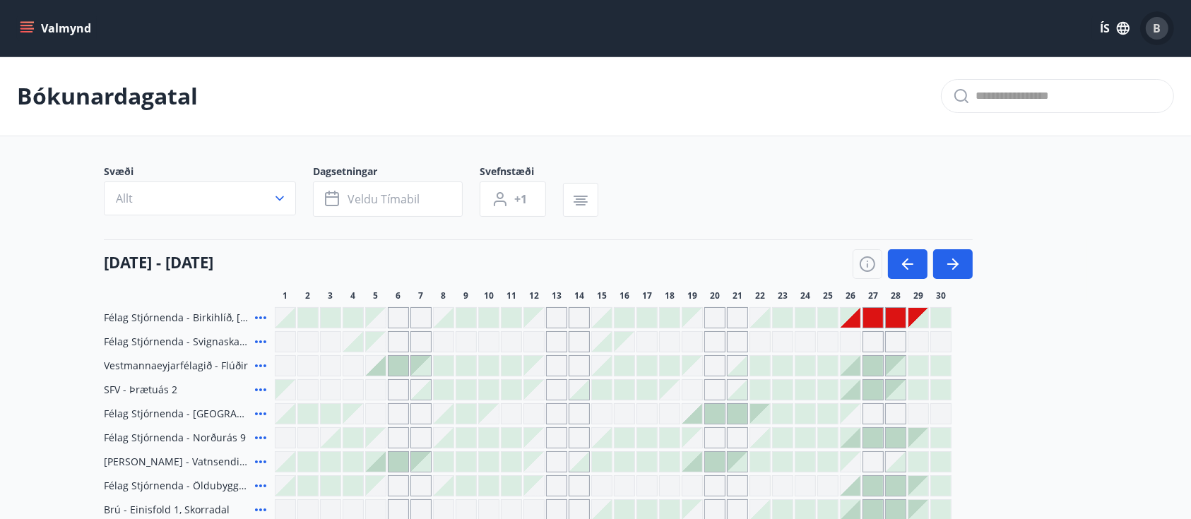
click at [1155, 30] on span "B" at bounding box center [1158, 28] width 8 height 16
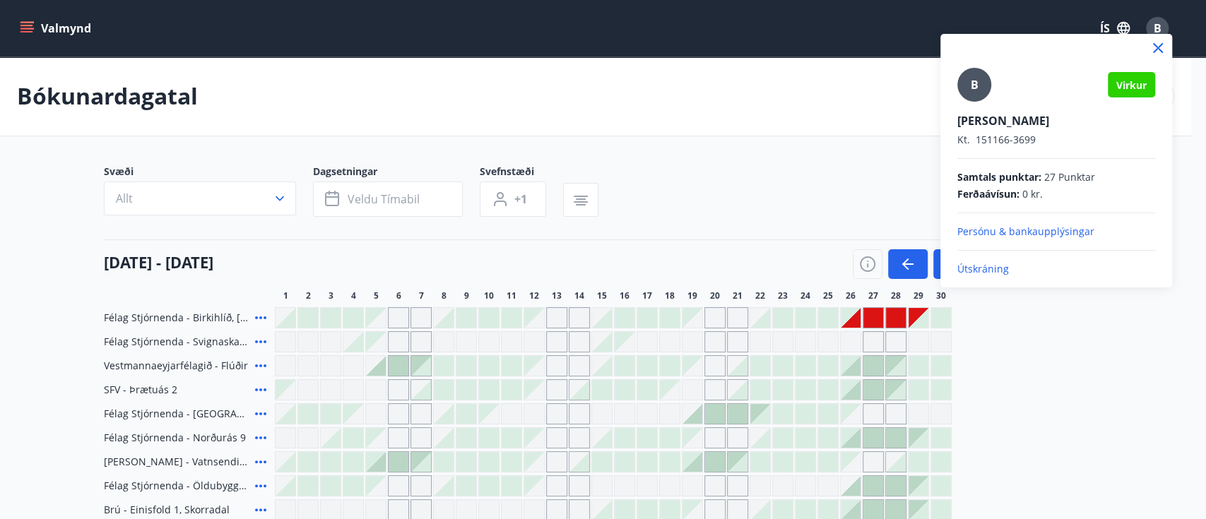
click at [976, 268] on p "Útskráning" at bounding box center [1056, 269] width 198 height 14
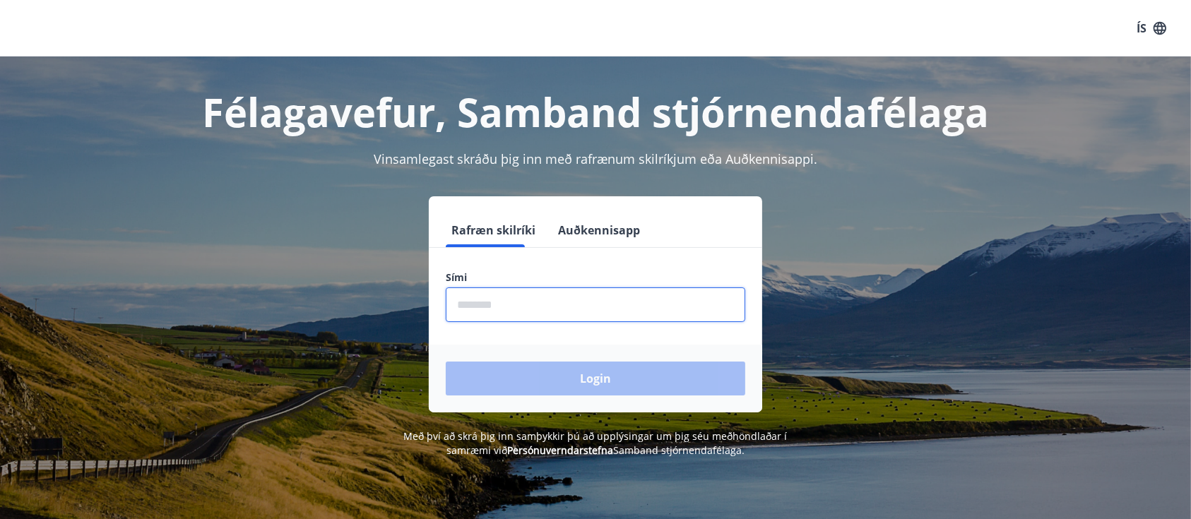
click at [561, 304] on input "phone" at bounding box center [596, 305] width 300 height 35
type input "********"
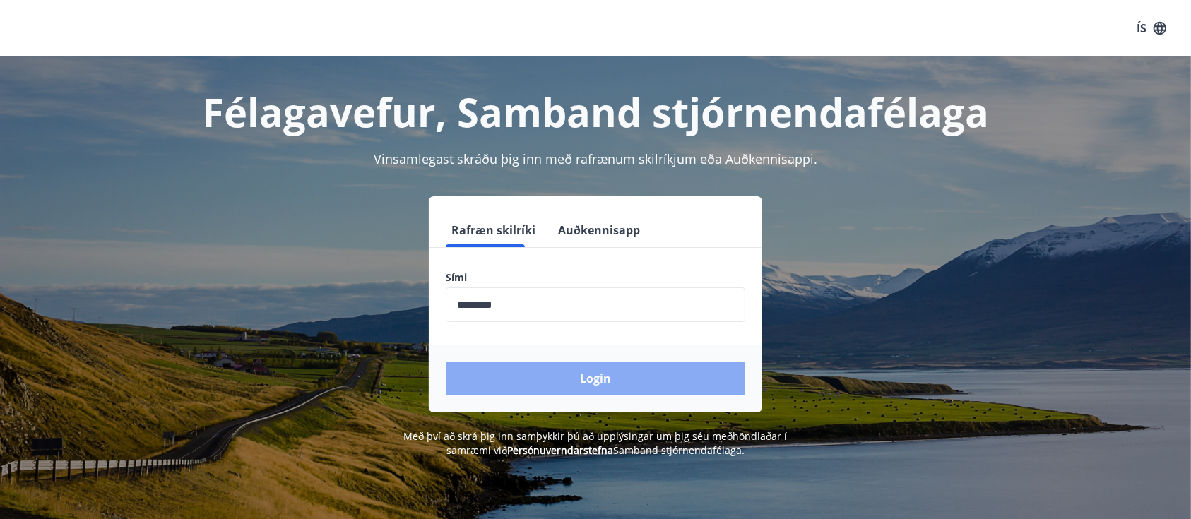
click at [511, 363] on button "Login" at bounding box center [596, 379] width 300 height 34
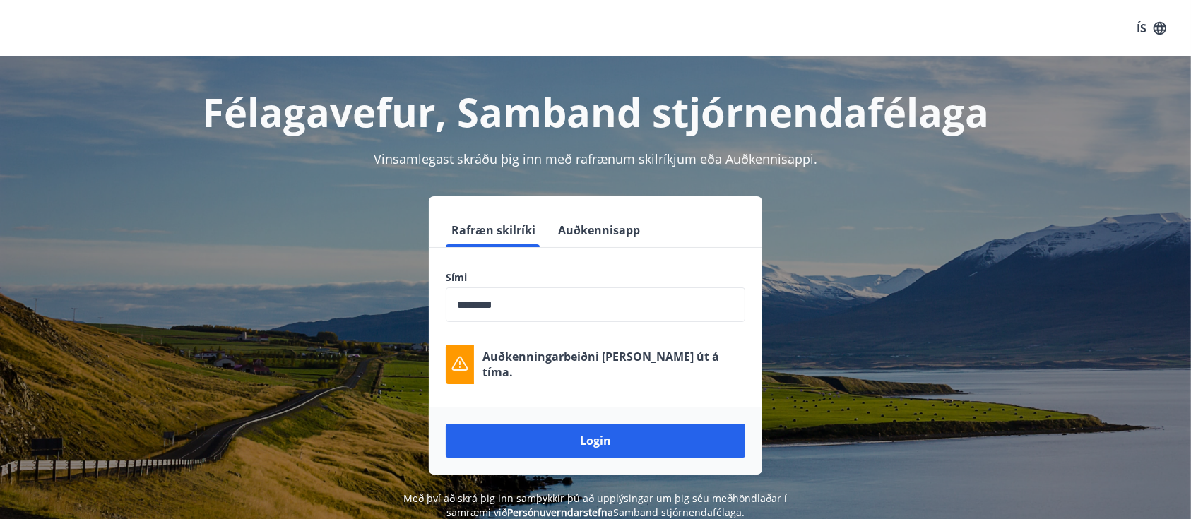
click at [561, 468] on div "Login" at bounding box center [595, 441] width 333 height 68
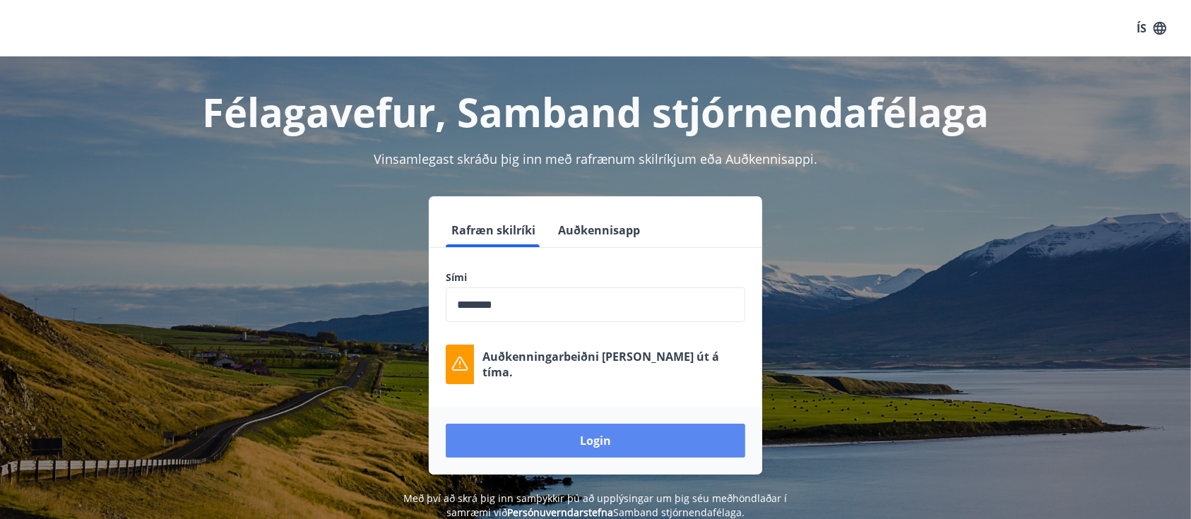
click at [565, 454] on button "Login" at bounding box center [596, 441] width 300 height 34
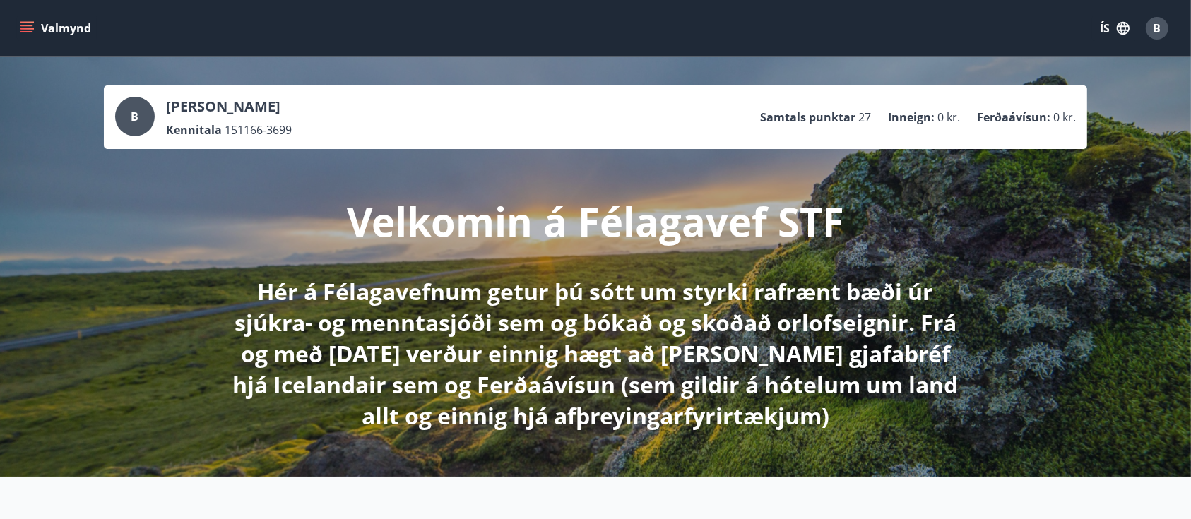
click at [20, 23] on icon "menu" at bounding box center [27, 28] width 14 height 14
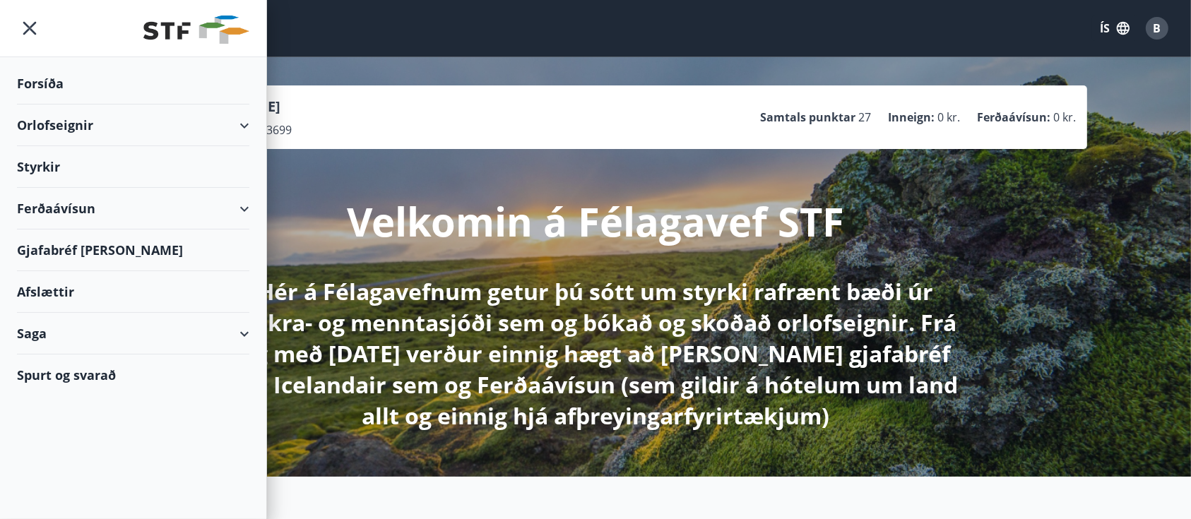
click at [74, 135] on div "Orlofseignir" at bounding box center [133, 126] width 232 height 42
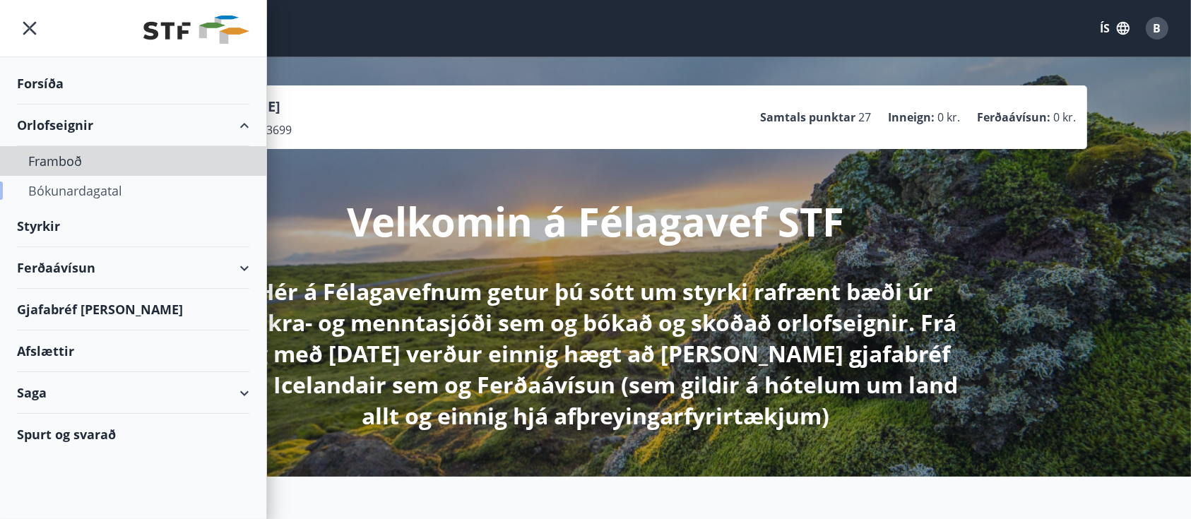
drag, startPoint x: 66, startPoint y: 150, endPoint x: 54, endPoint y: 189, distance: 40.7
click at [54, 189] on div "Framboð Bókunardagatal" at bounding box center [133, 175] width 266 height 59
click at [54, 189] on div "Bókunardagatal" at bounding box center [133, 191] width 210 height 30
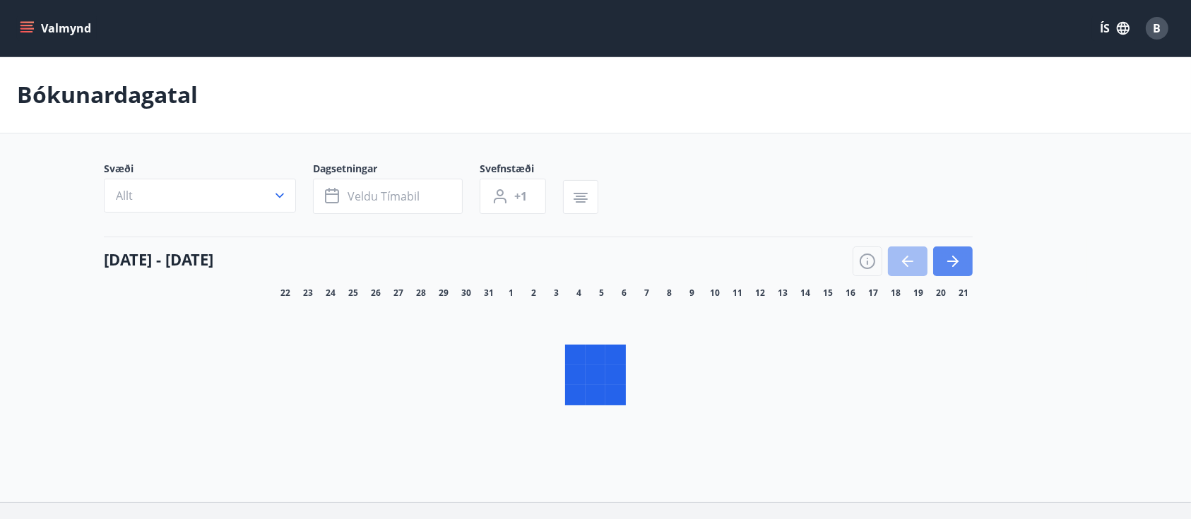
click at [956, 261] on icon "button" at bounding box center [953, 261] width 17 height 17
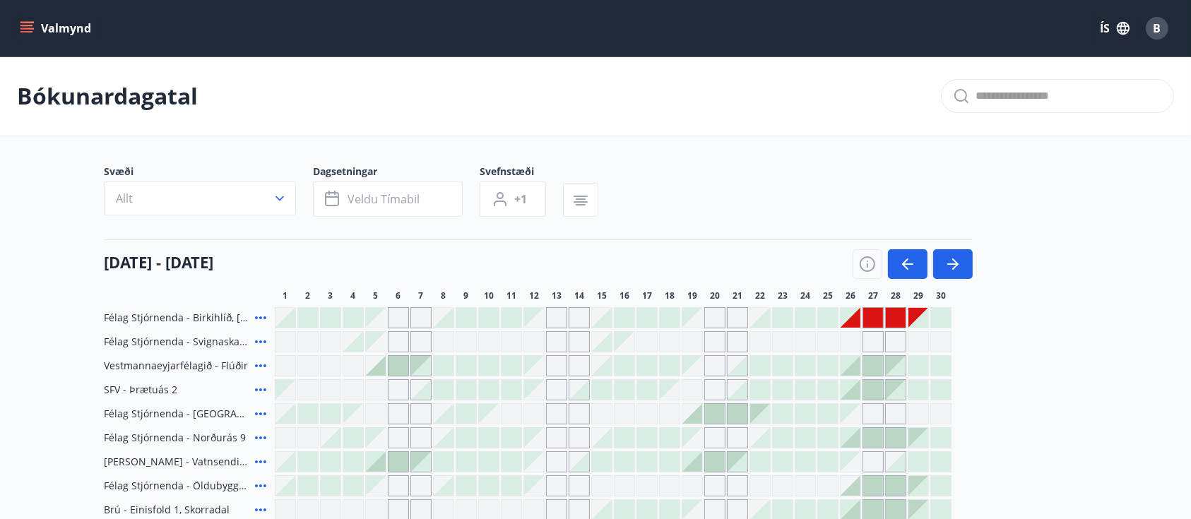
click at [832, 311] on div at bounding box center [828, 318] width 20 height 20
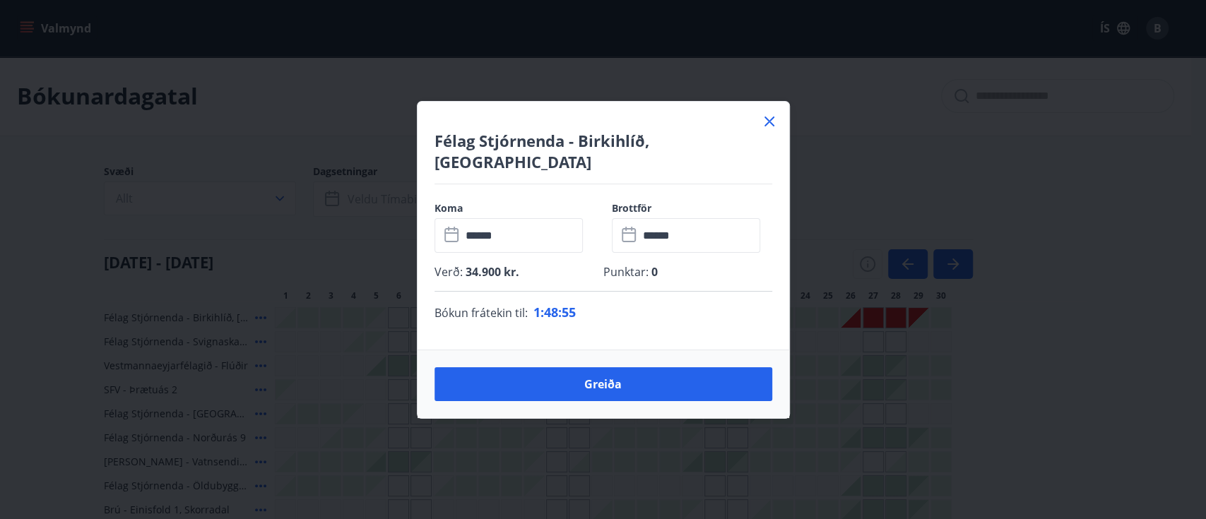
click at [764, 126] on icon at bounding box center [769, 121] width 17 height 17
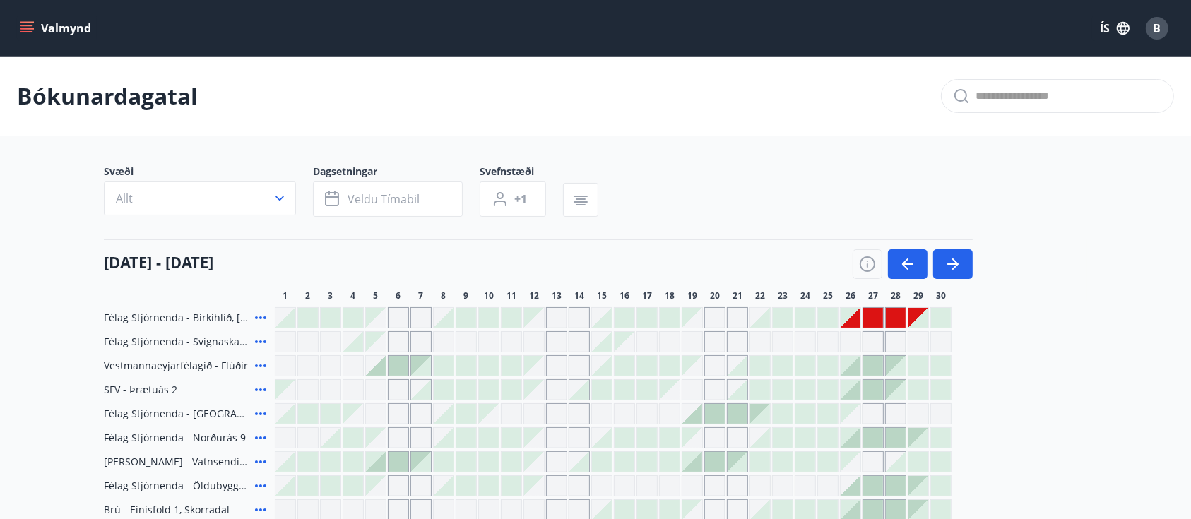
click at [821, 319] on div at bounding box center [828, 318] width 20 height 20
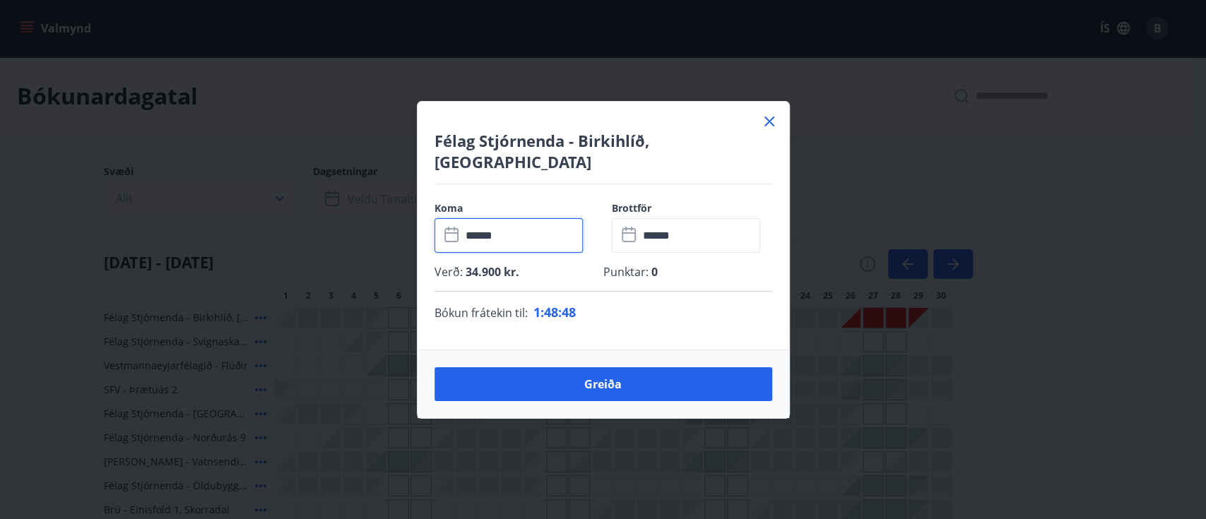
click at [554, 225] on input "******" at bounding box center [522, 235] width 122 height 35
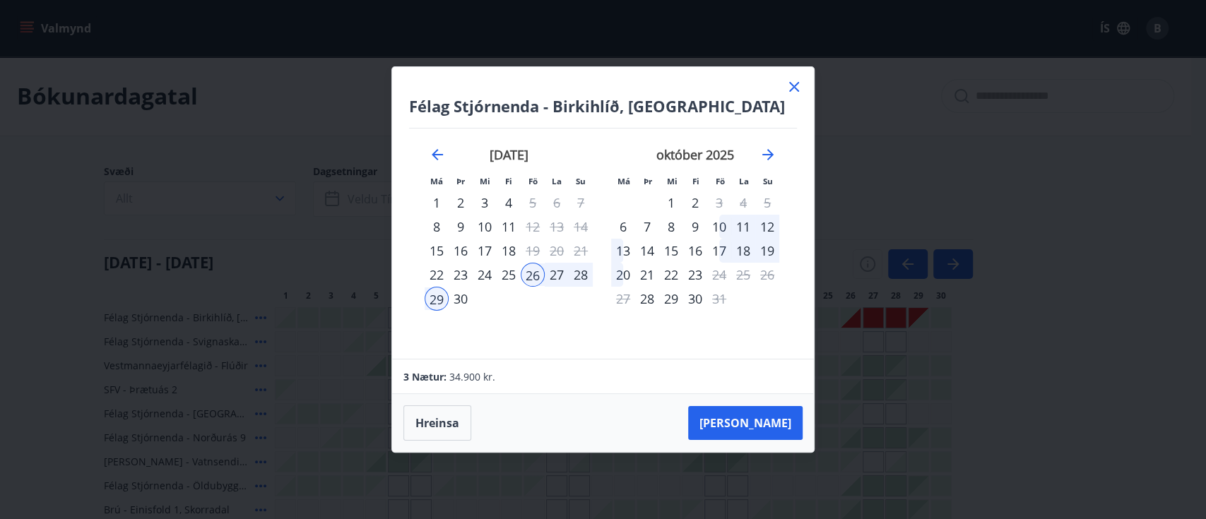
click at [502, 276] on div "25" at bounding box center [509, 275] width 24 height 24
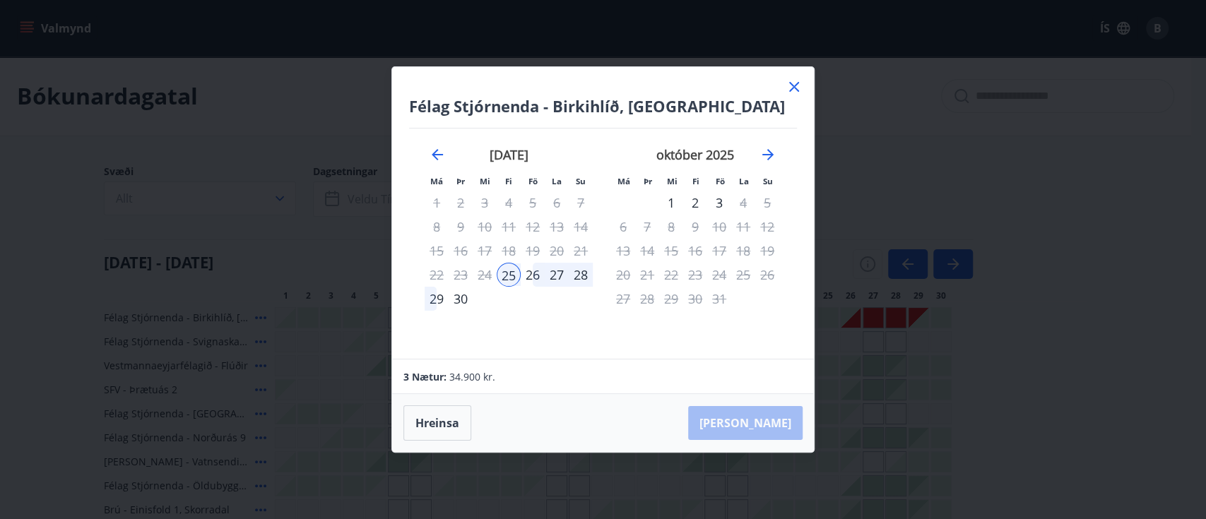
click at [529, 277] on div "26" at bounding box center [533, 275] width 24 height 24
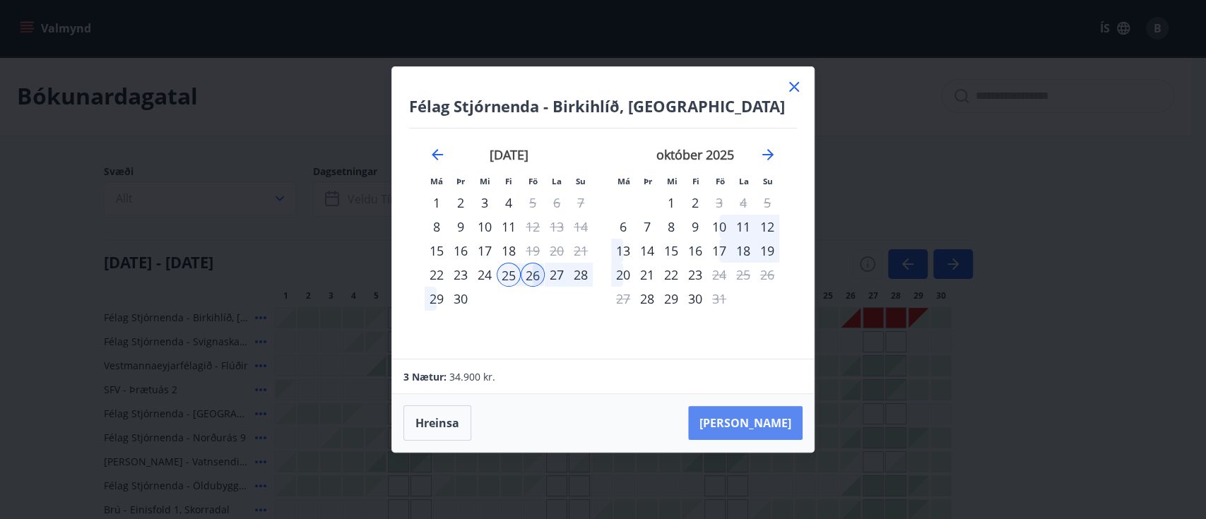
click at [752, 412] on button "Taka Frá" at bounding box center [745, 423] width 114 height 34
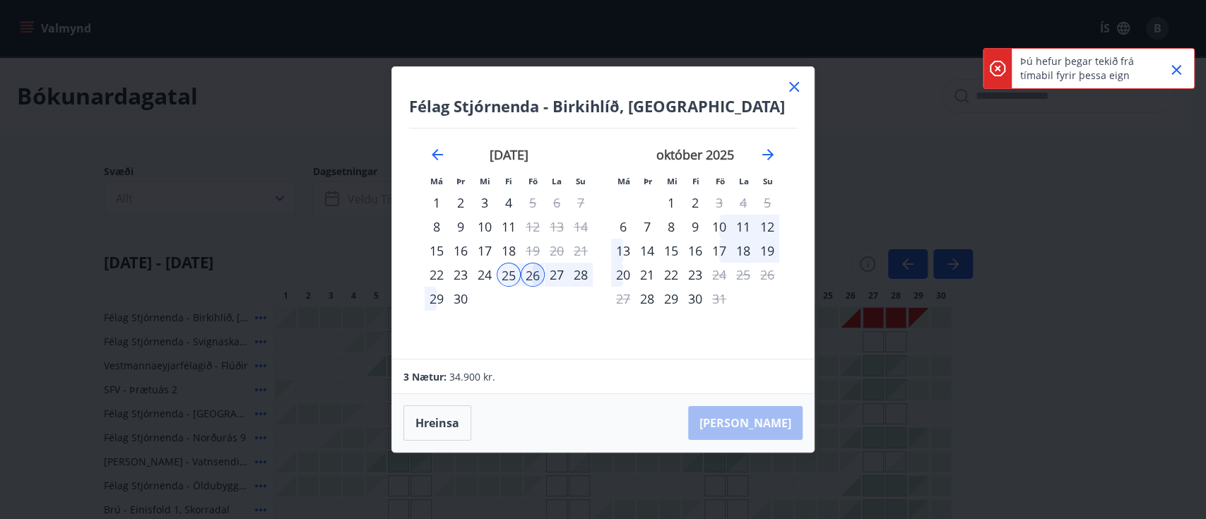
click at [793, 92] on icon at bounding box center [794, 86] width 17 height 17
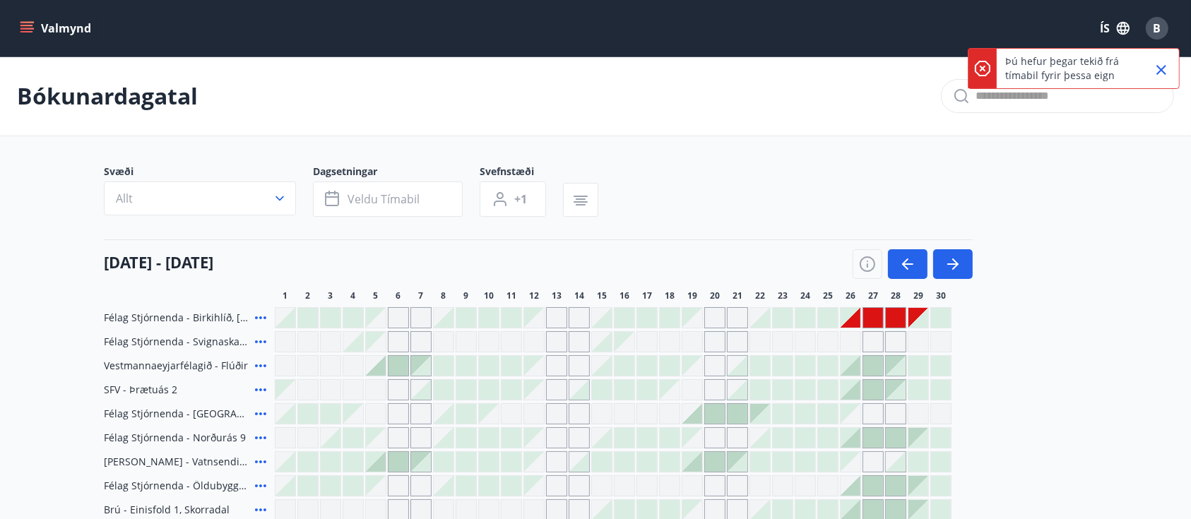
click at [798, 80] on div "Bókunardagatal" at bounding box center [595, 97] width 1191 height 80
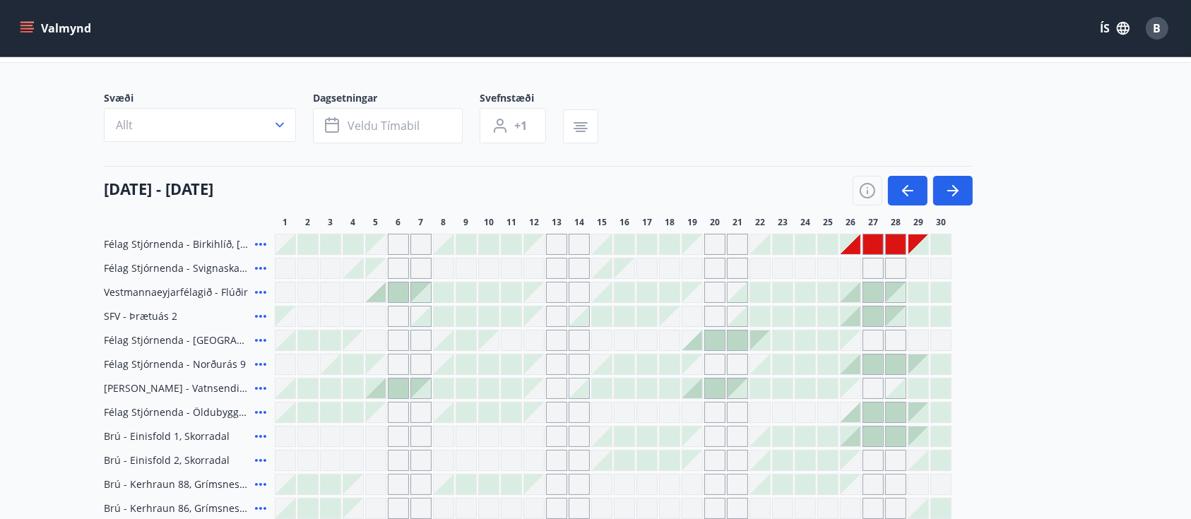
scroll to position [66, 0]
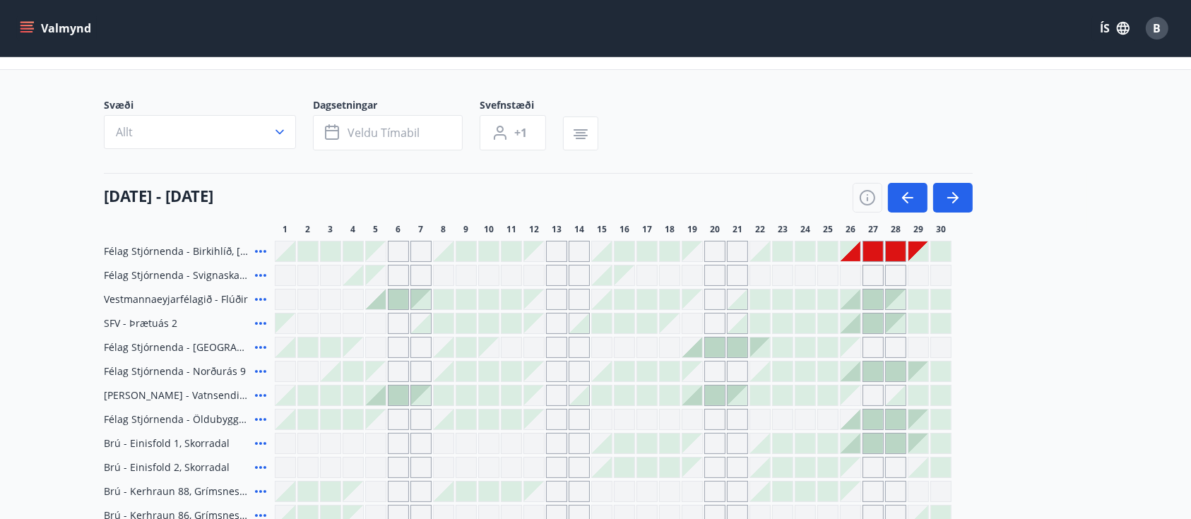
click at [848, 252] on div "Gráir dagar eru ekki bókanlegir" at bounding box center [851, 252] width 20 height 20
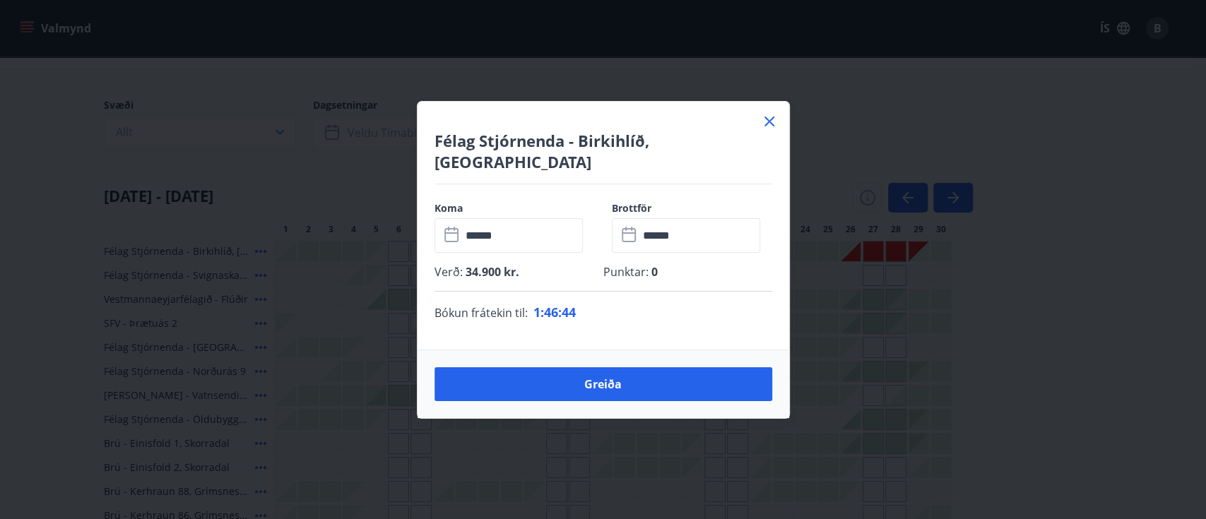
click at [770, 130] on icon at bounding box center [769, 121] width 17 height 17
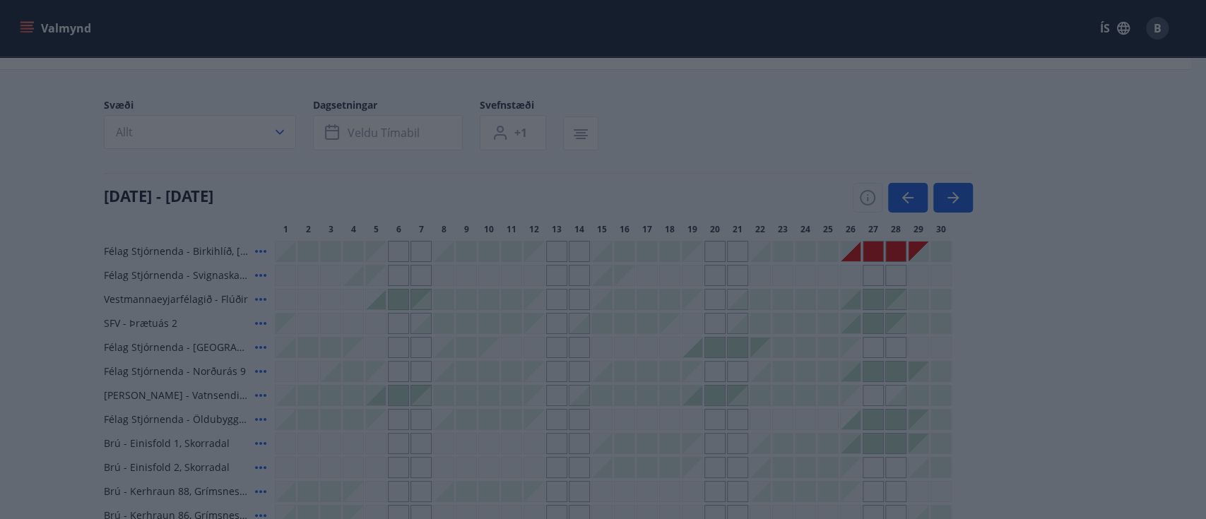
click at [769, 129] on div "Greiða" at bounding box center [603, 259] width 1206 height 519
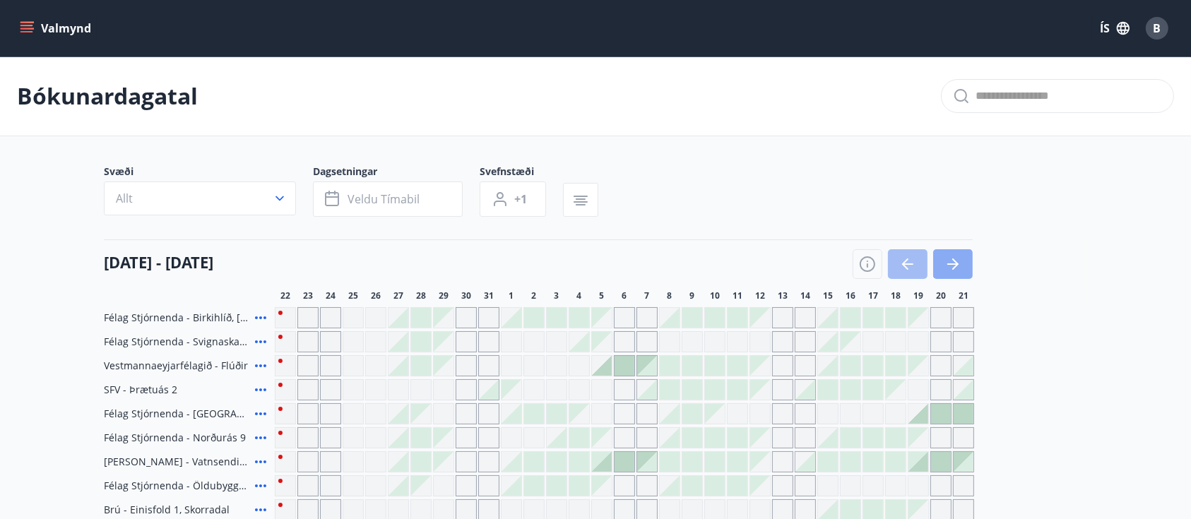
click at [947, 269] on icon "button" at bounding box center [953, 264] width 17 height 17
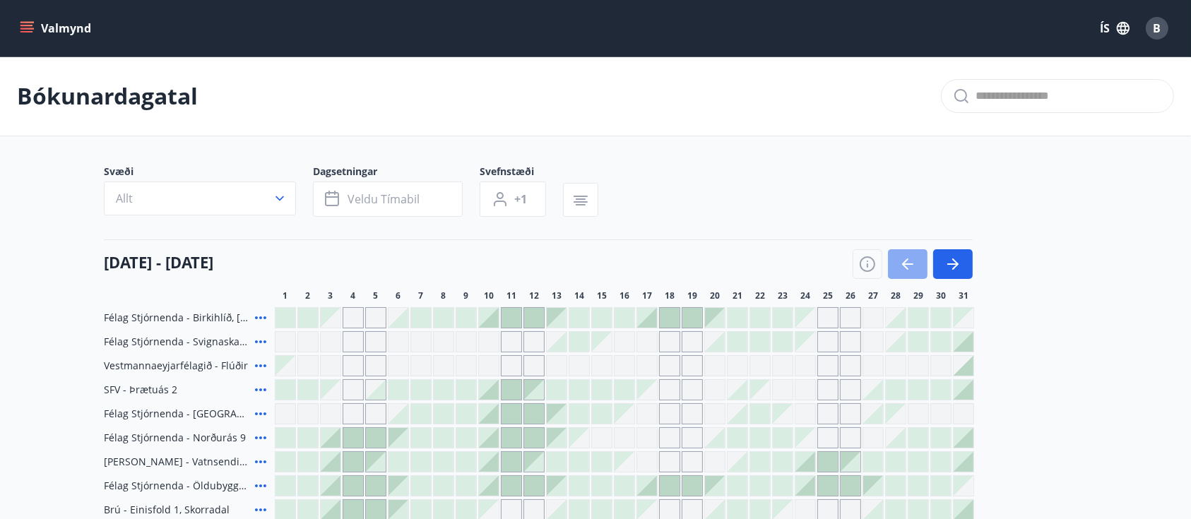
click at [893, 252] on button "button" at bounding box center [908, 264] width 40 height 30
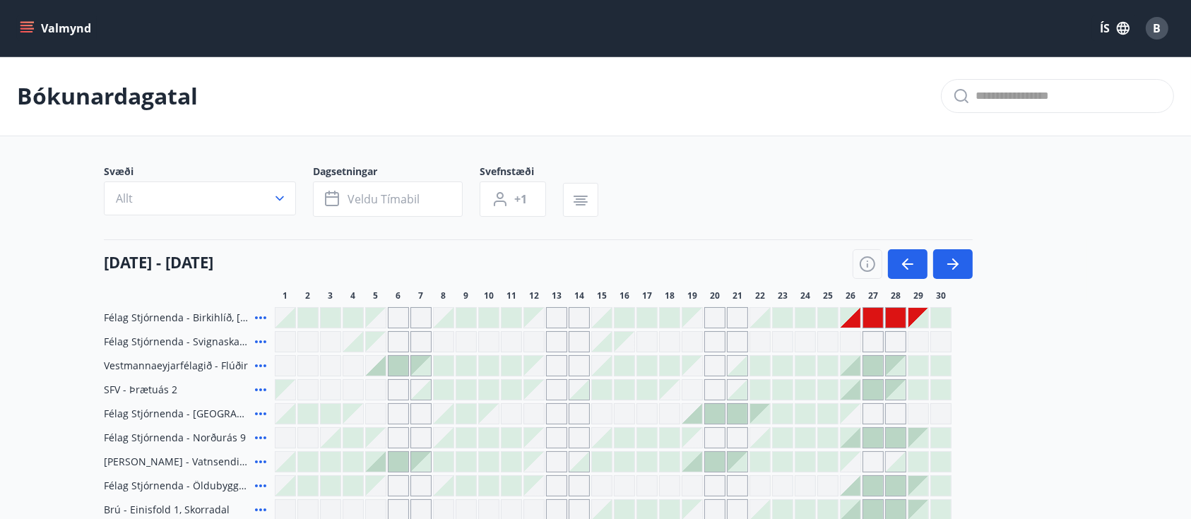
click at [849, 314] on div "Gráir dagar eru ekki bókanlegir" at bounding box center [851, 318] width 20 height 20
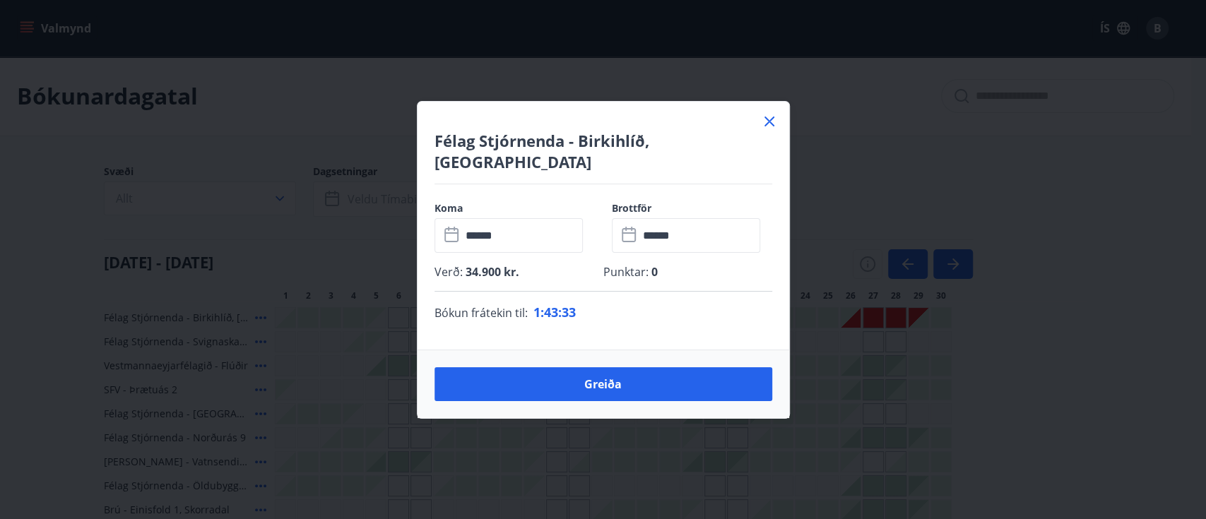
click at [855, 322] on div "Félag Stjórnenda - Birkihlíð, Brekkuheiði Koma ​ ****** ​ Brottför ​ ****** ​ V…" at bounding box center [603, 259] width 1206 height 519
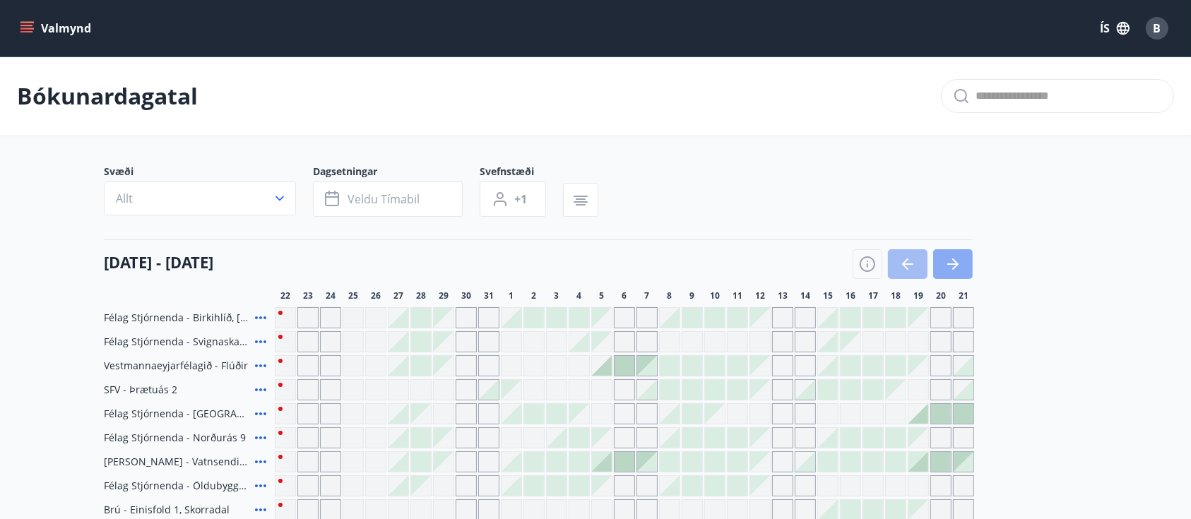
click at [951, 268] on icon "button" at bounding box center [953, 264] width 17 height 17
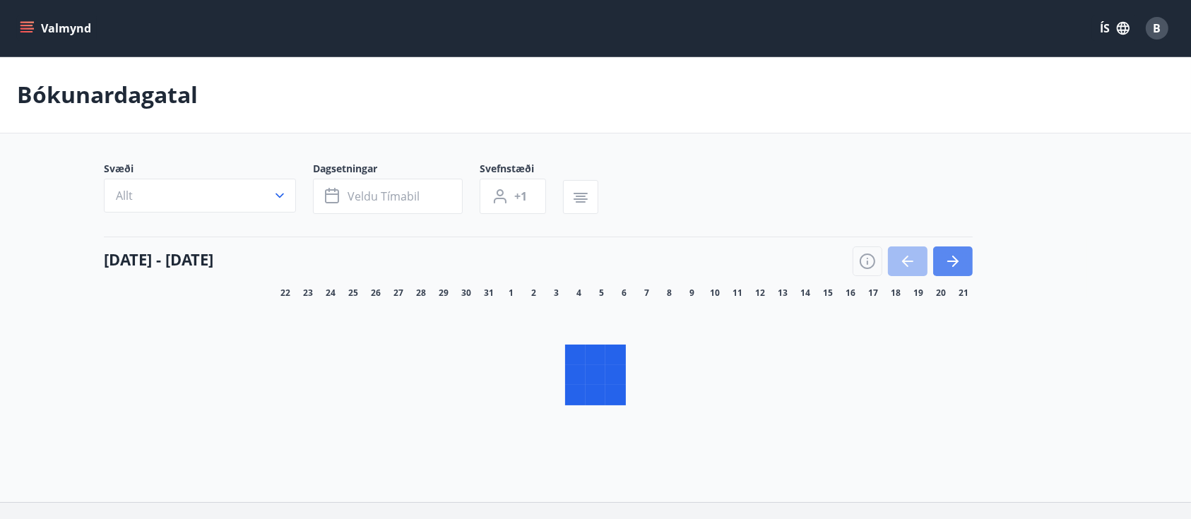
click at [952, 267] on icon "button" at bounding box center [955, 261] width 6 height 11
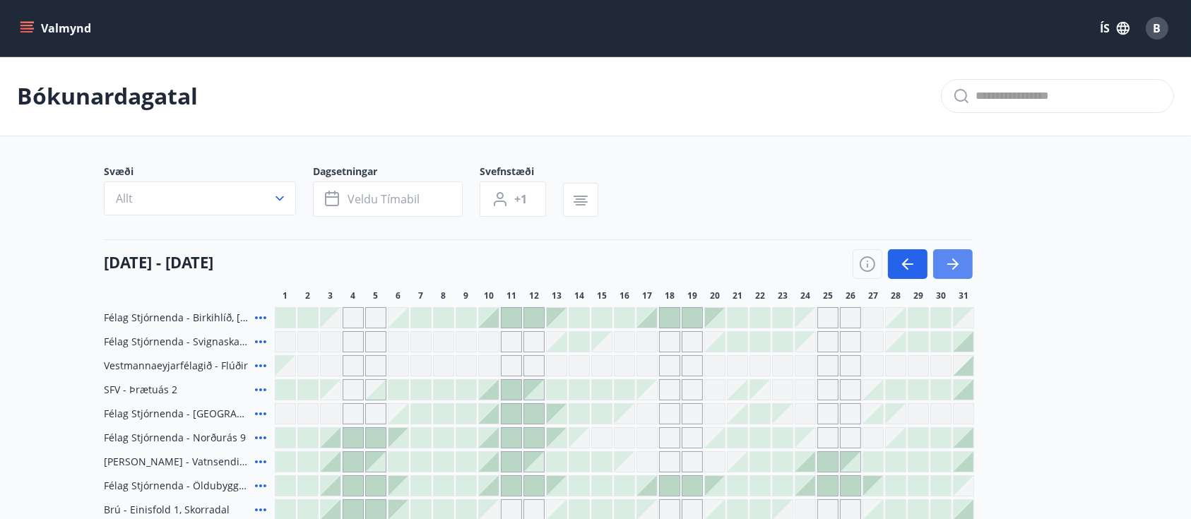
click at [949, 256] on icon "button" at bounding box center [953, 264] width 17 height 17
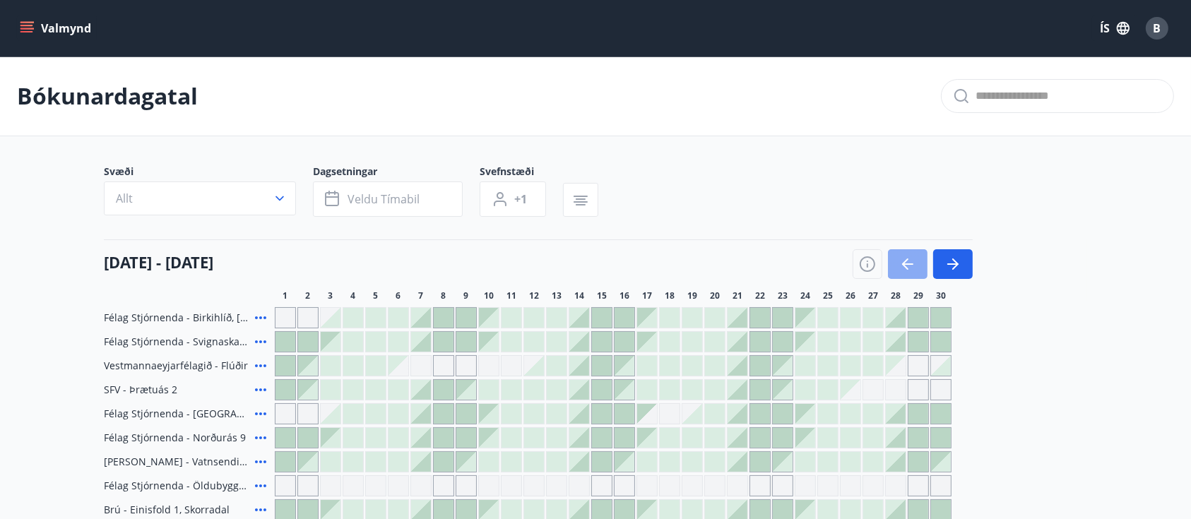
click at [899, 277] on button "button" at bounding box center [908, 264] width 40 height 30
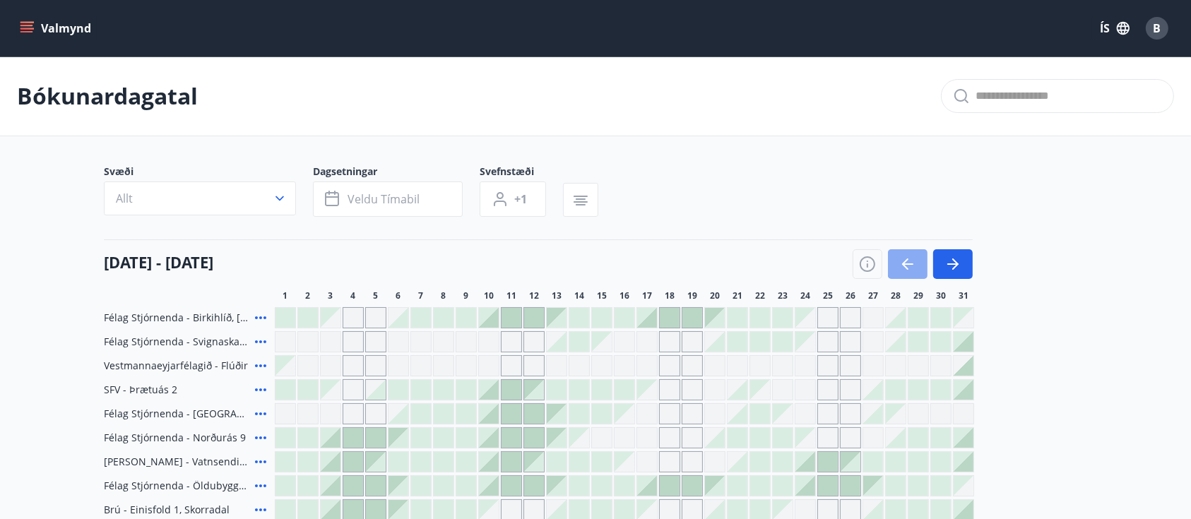
click at [898, 266] on button "button" at bounding box center [908, 264] width 40 height 30
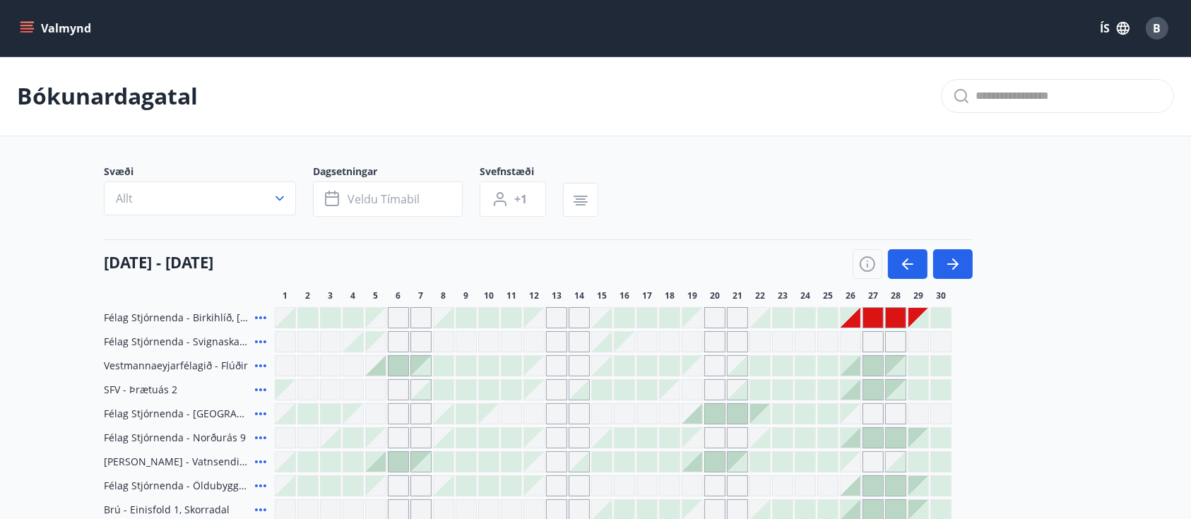
click at [857, 322] on div "Gráir dagar eru ekki bókanlegir" at bounding box center [851, 318] width 20 height 20
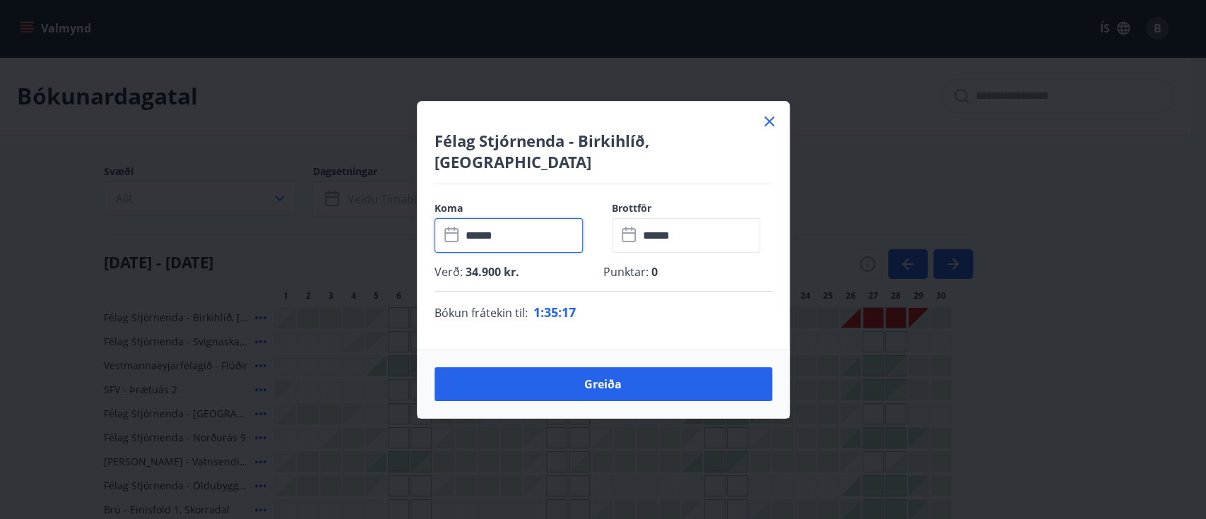
click at [525, 225] on input "******" at bounding box center [522, 235] width 122 height 35
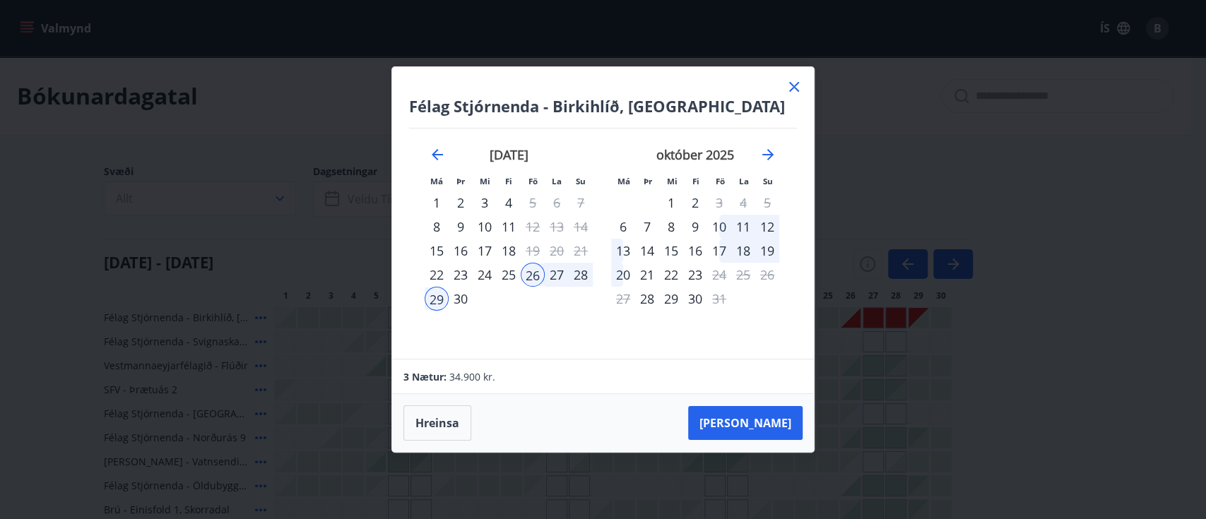
click at [502, 271] on div "25" at bounding box center [509, 275] width 24 height 24
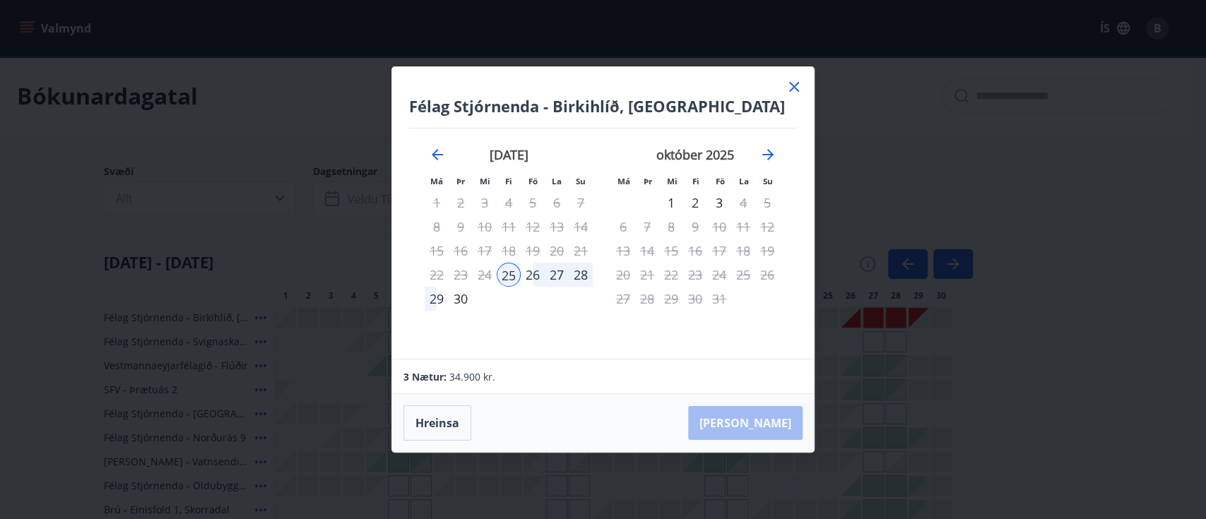
click at [430, 293] on div "29" at bounding box center [437, 299] width 24 height 24
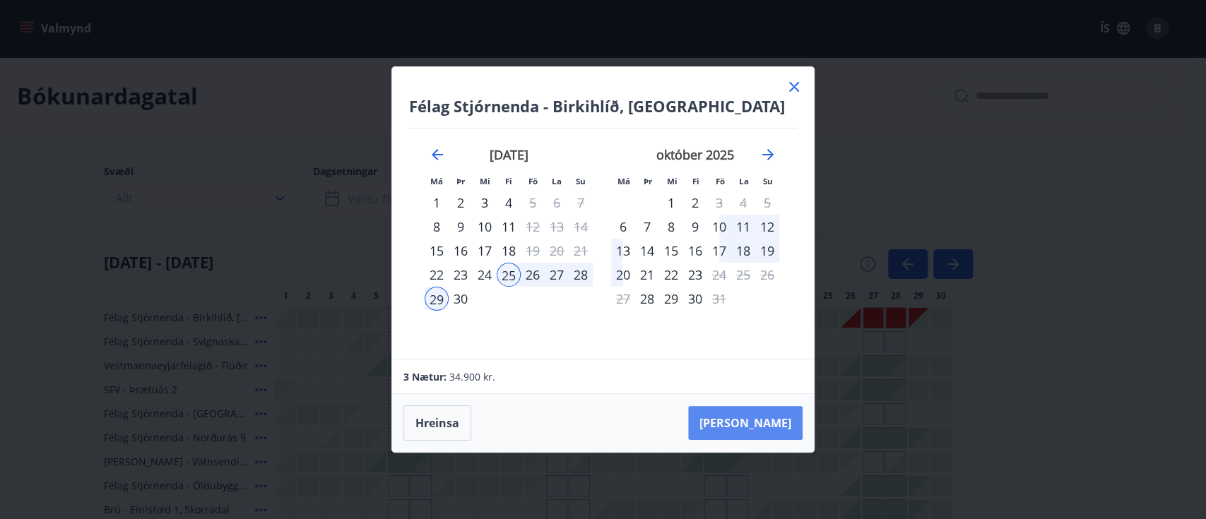
click at [745, 427] on button "Taka Frá" at bounding box center [745, 423] width 114 height 34
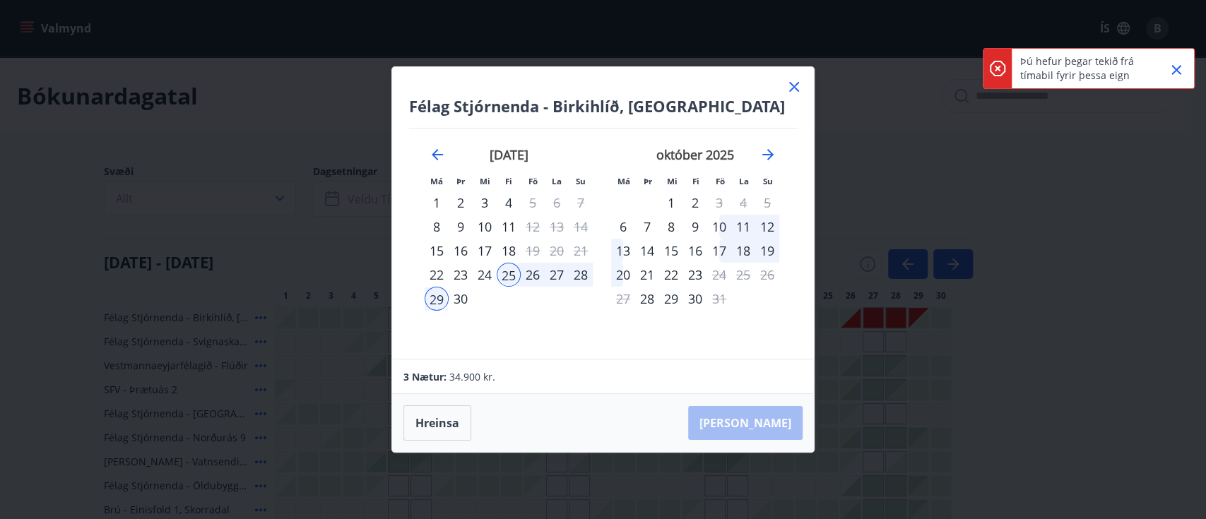
click at [1173, 68] on icon "Close" at bounding box center [1176, 70] width 10 height 10
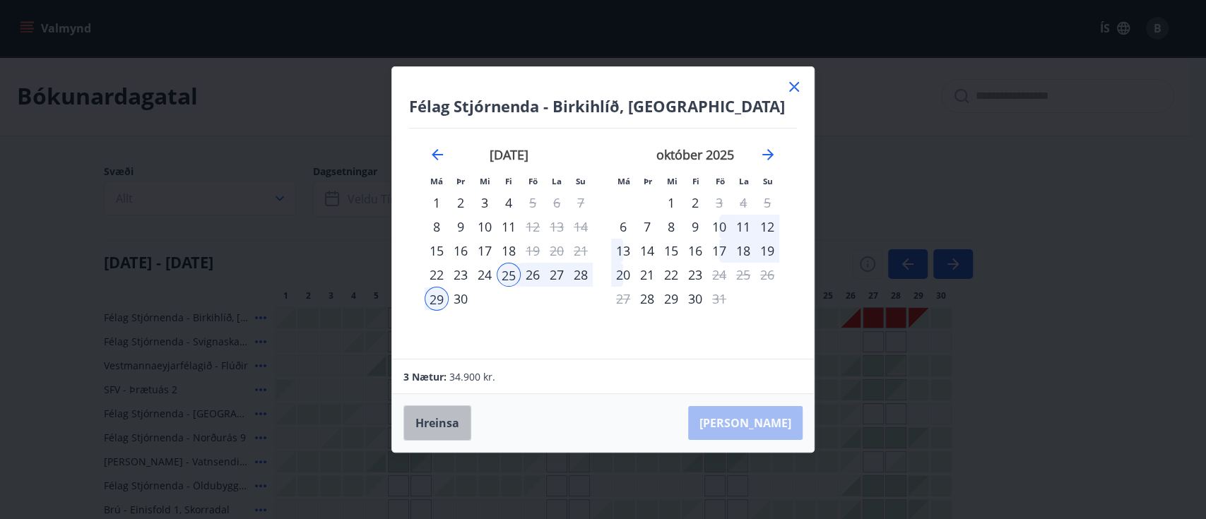
click at [439, 421] on button "Hreinsa" at bounding box center [437, 423] width 68 height 35
click at [794, 86] on icon at bounding box center [794, 87] width 10 height 10
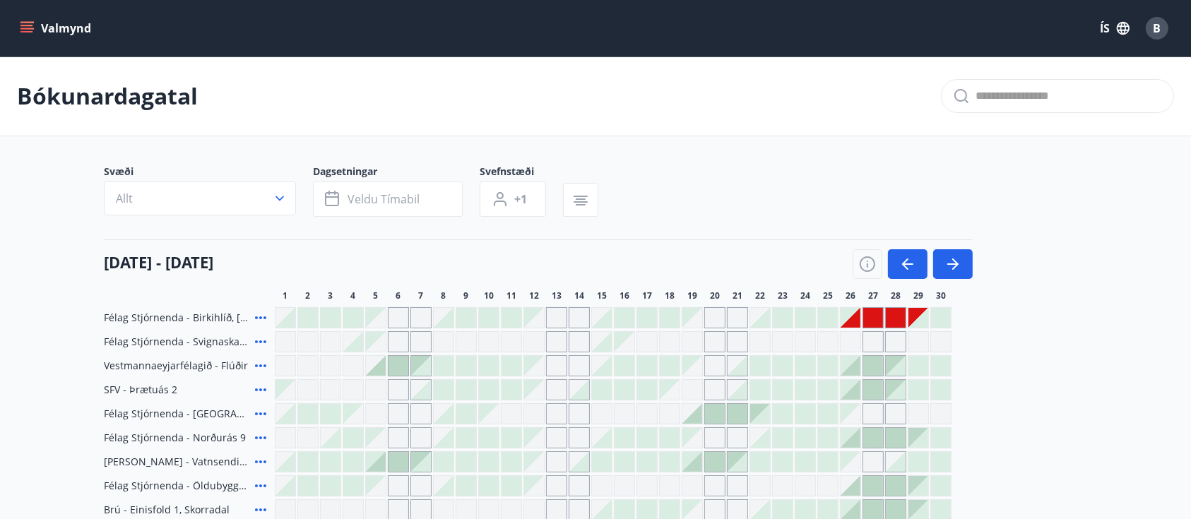
click at [848, 318] on div "Gráir dagar eru ekki bókanlegir" at bounding box center [851, 318] width 20 height 20
click at [855, 322] on div "Gráir dagar eru ekki bókanlegir" at bounding box center [851, 318] width 20 height 20
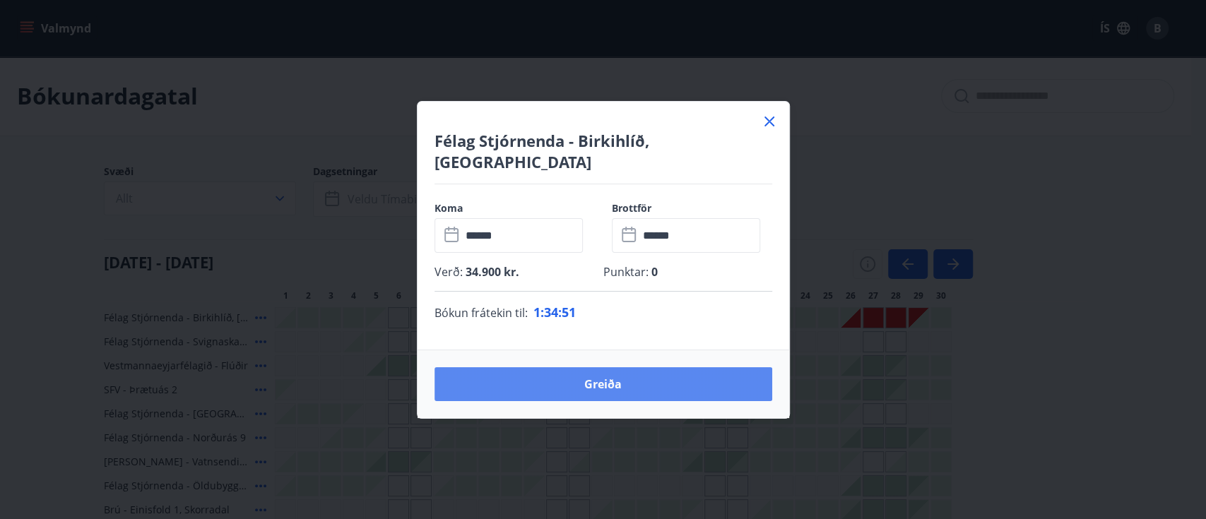
click at [601, 381] on button "Greiða" at bounding box center [603, 384] width 338 height 34
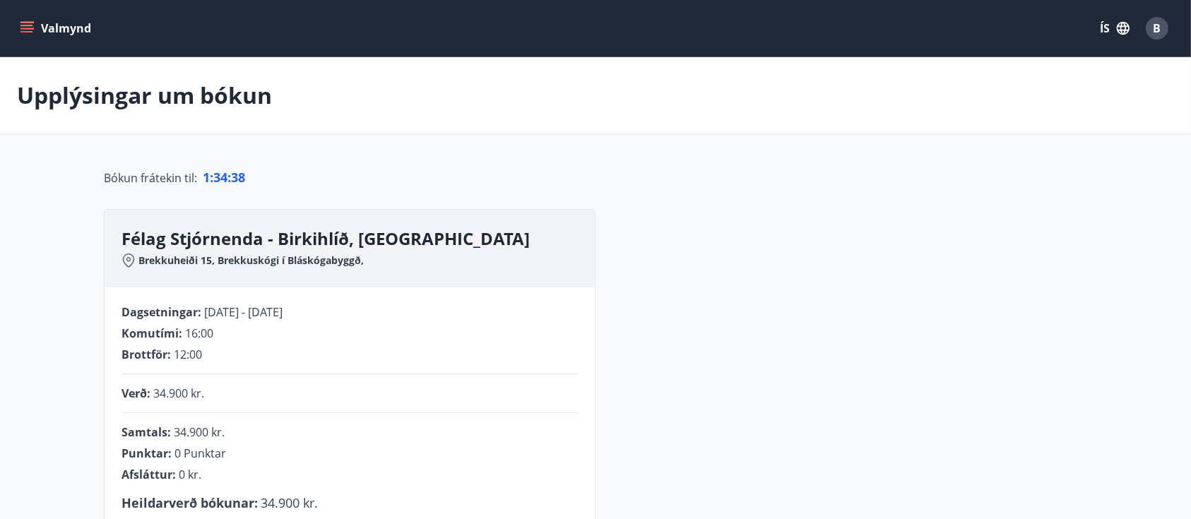
drag, startPoint x: 1203, startPoint y: 240, endPoint x: 745, endPoint y: 395, distance: 483.9
click at [745, 395] on div "**********" at bounding box center [595, 484] width 983 height 550
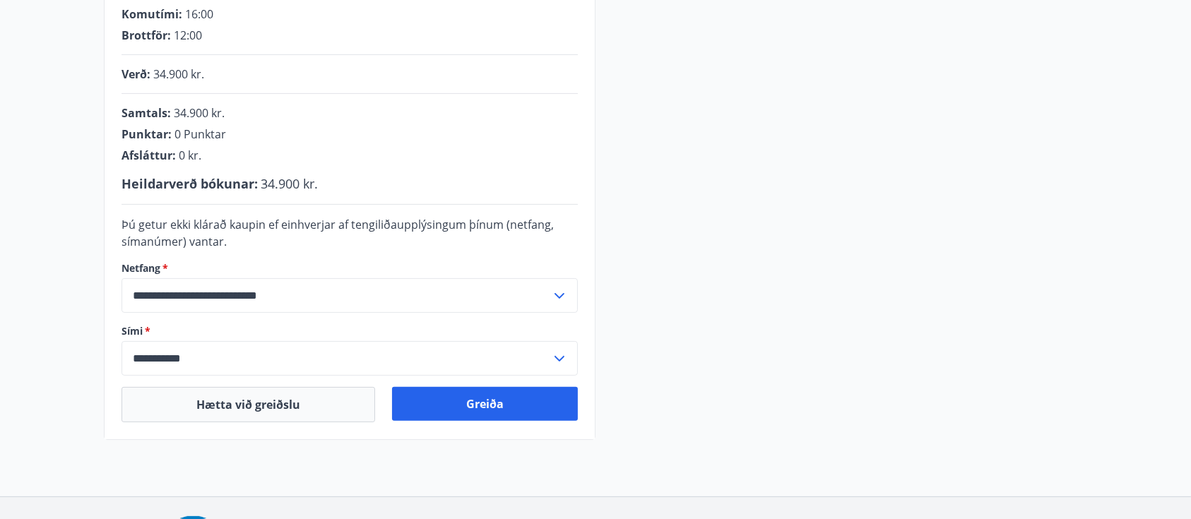
scroll to position [321, 0]
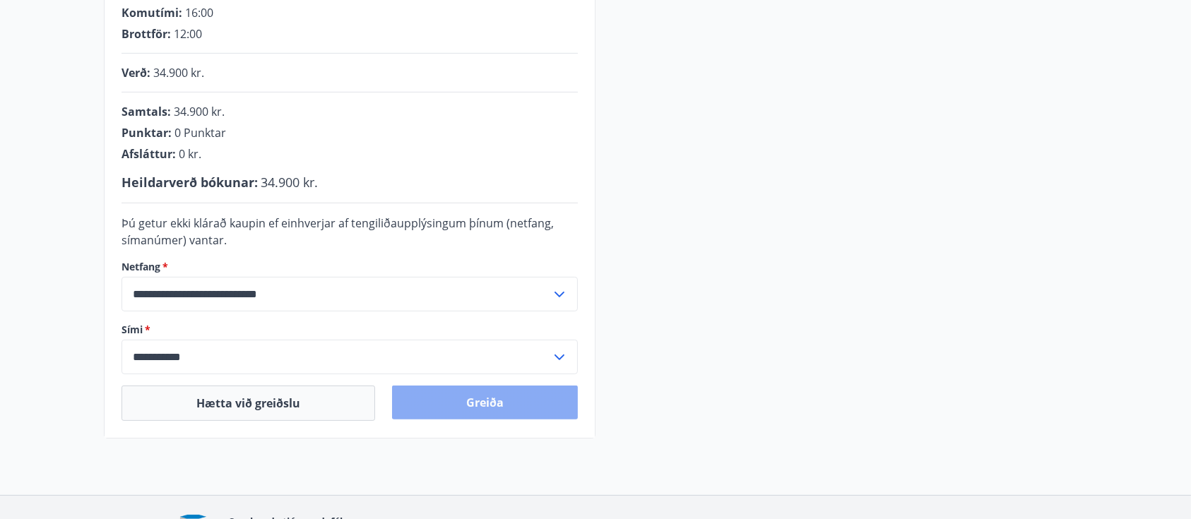
click at [555, 410] on button "Greiða" at bounding box center [485, 403] width 186 height 34
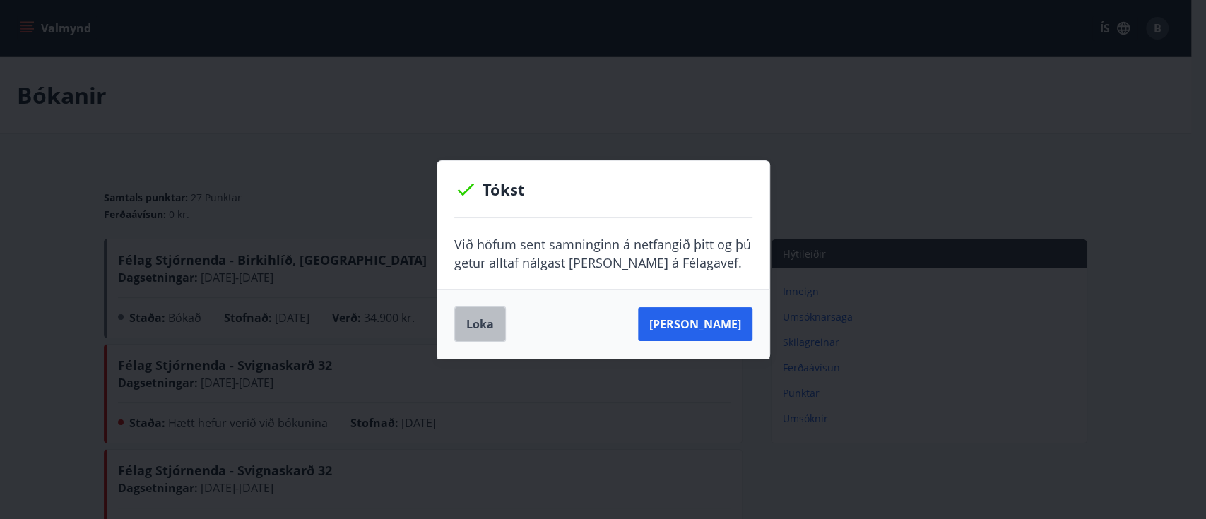
click at [493, 312] on button "Loka" at bounding box center [480, 324] width 52 height 35
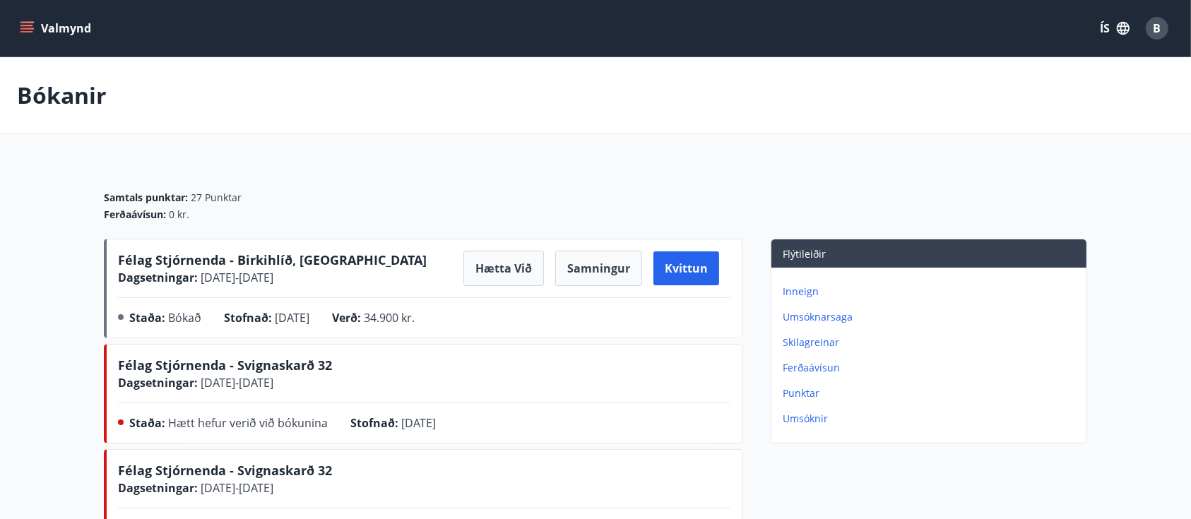
click at [68, 34] on button "Valmynd" at bounding box center [57, 28] width 80 height 25
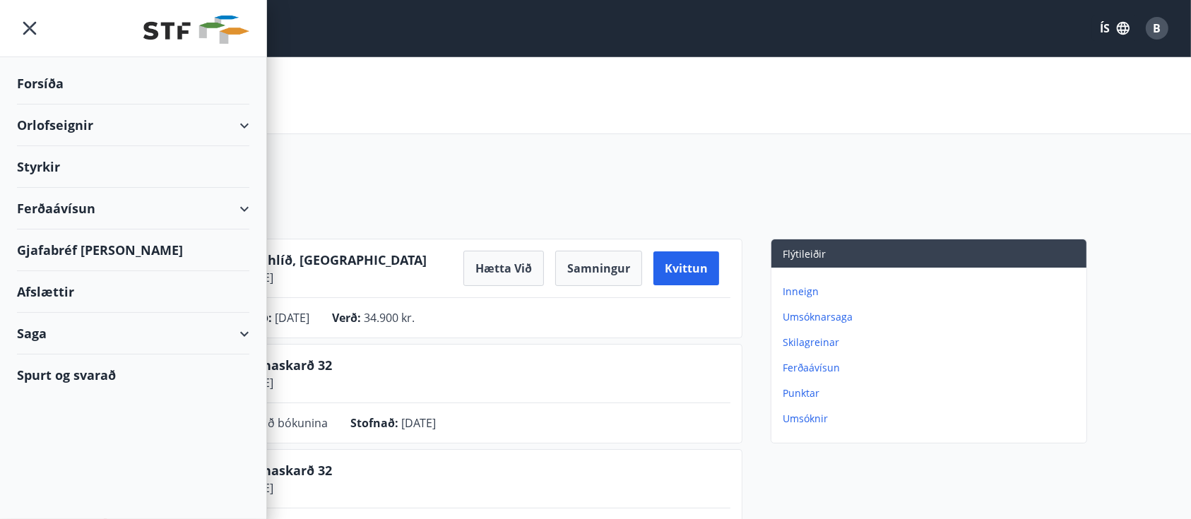
click at [240, 131] on div "Orlofseignir" at bounding box center [133, 126] width 232 height 42
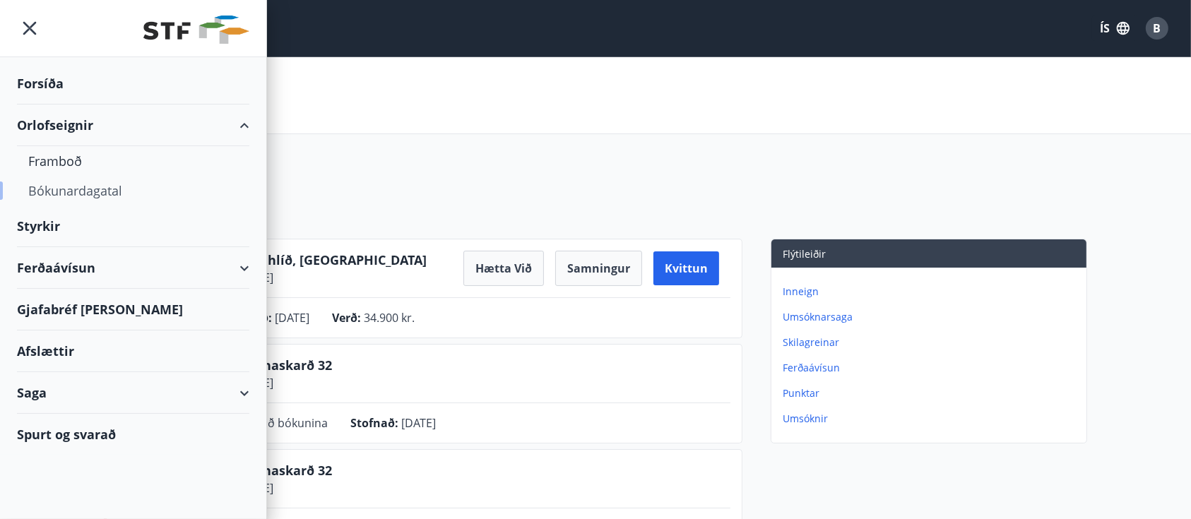
click at [81, 179] on div "Bókunardagatal" at bounding box center [133, 191] width 210 height 30
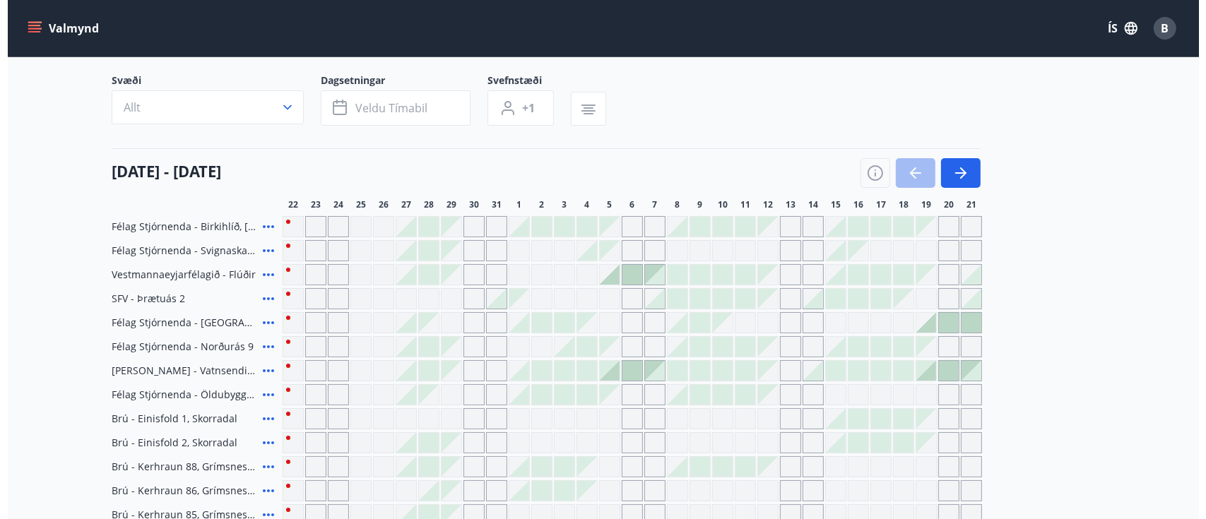
scroll to position [105, 0]
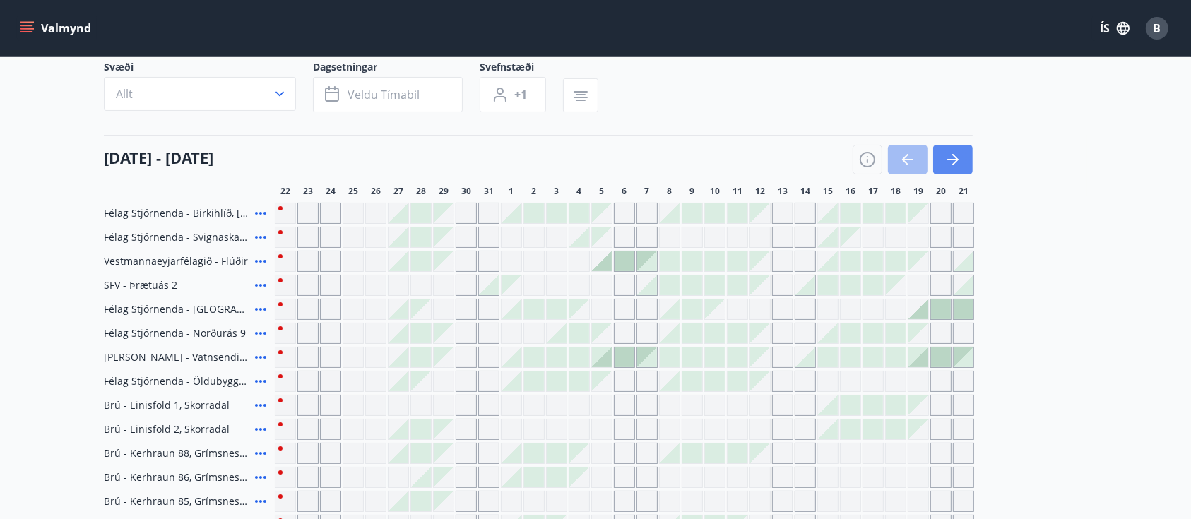
click at [958, 160] on icon "button" at bounding box center [953, 159] width 17 height 17
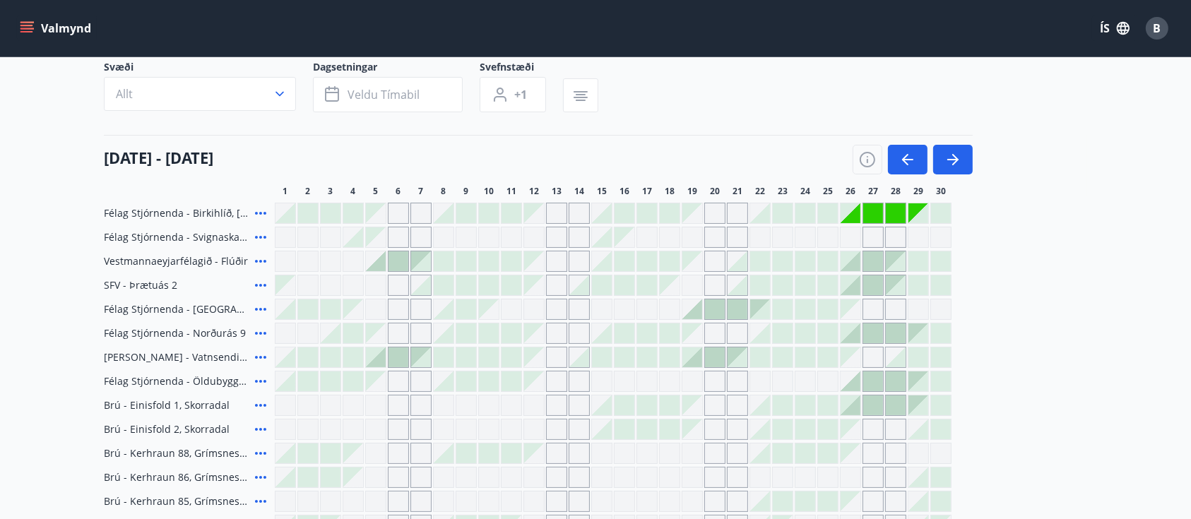
click at [824, 214] on div at bounding box center [828, 213] width 20 height 20
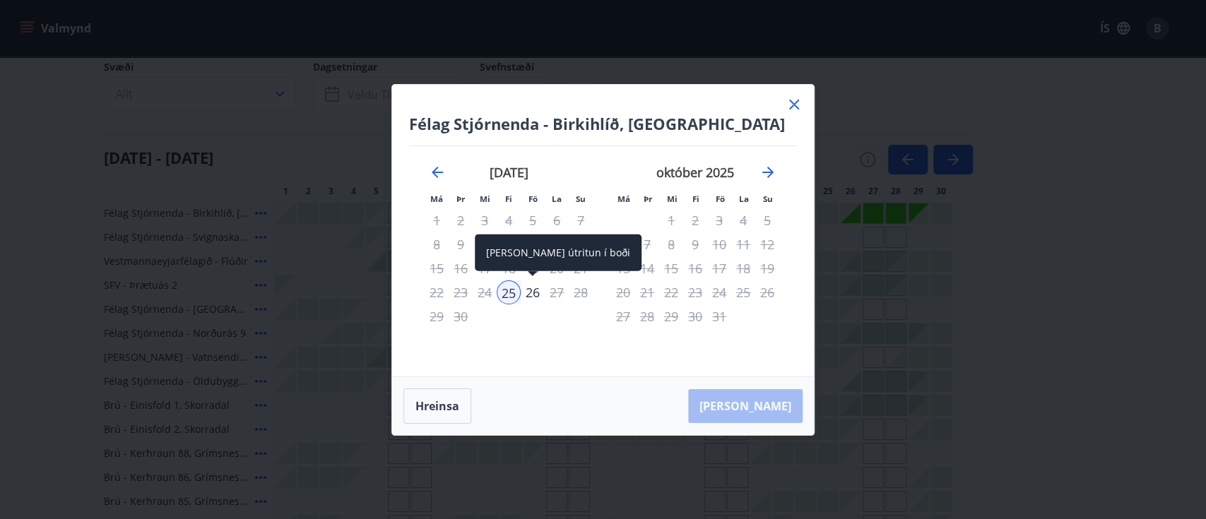
click at [529, 292] on div "26" at bounding box center [533, 292] width 24 height 24
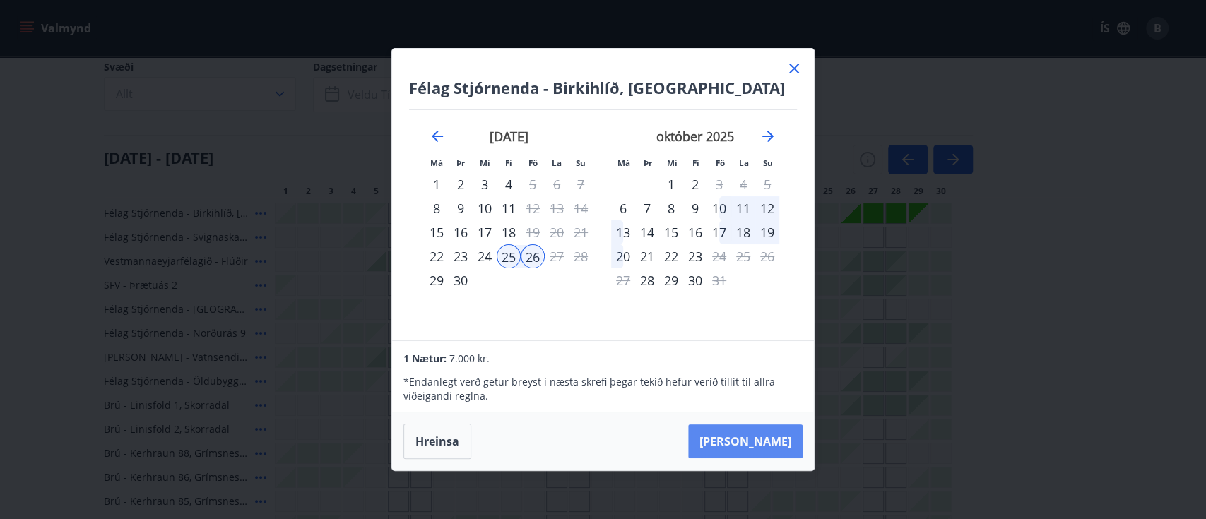
click at [763, 439] on button "Taka Frá" at bounding box center [745, 442] width 114 height 34
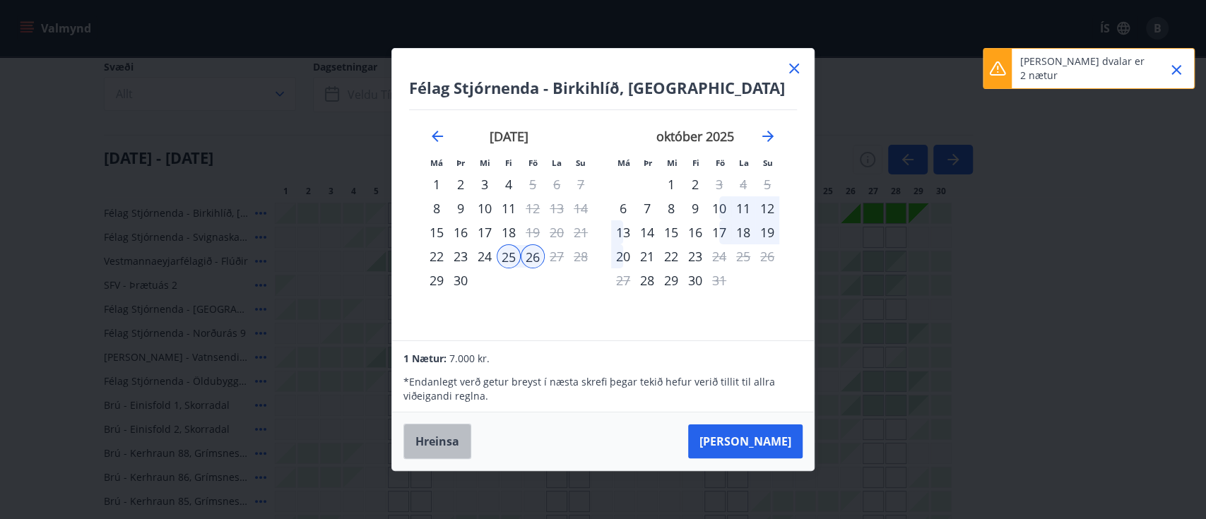
click at [461, 439] on button "Hreinsa" at bounding box center [437, 441] width 68 height 35
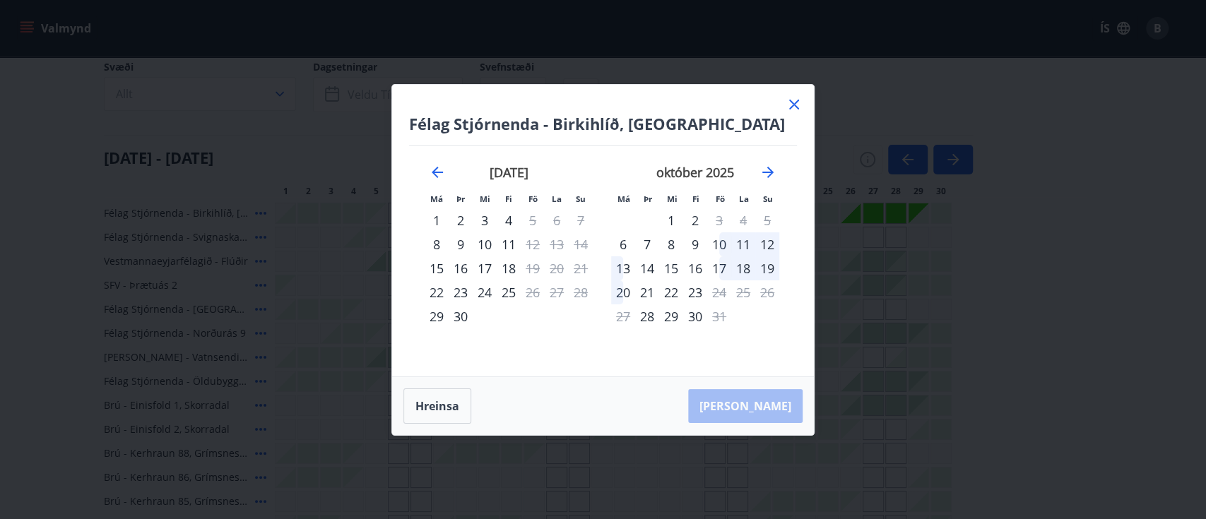
click at [797, 141] on div "Félag Stjórnenda - Birkihlíð, Brekkuheiði Má Þr Mi Fi Fö La Su Má Þr Mi Fi Fö L…" at bounding box center [603, 231] width 422 height 292
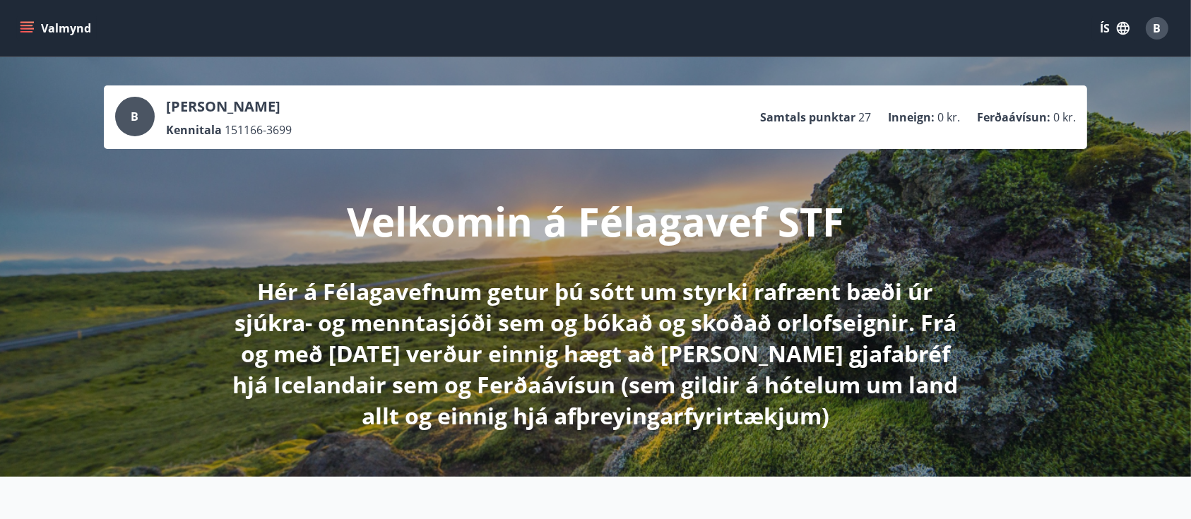
click at [26, 42] on div "Valmynd ÍS B" at bounding box center [595, 28] width 1157 height 34
click at [33, 28] on icon "menu" at bounding box center [28, 28] width 16 height 1
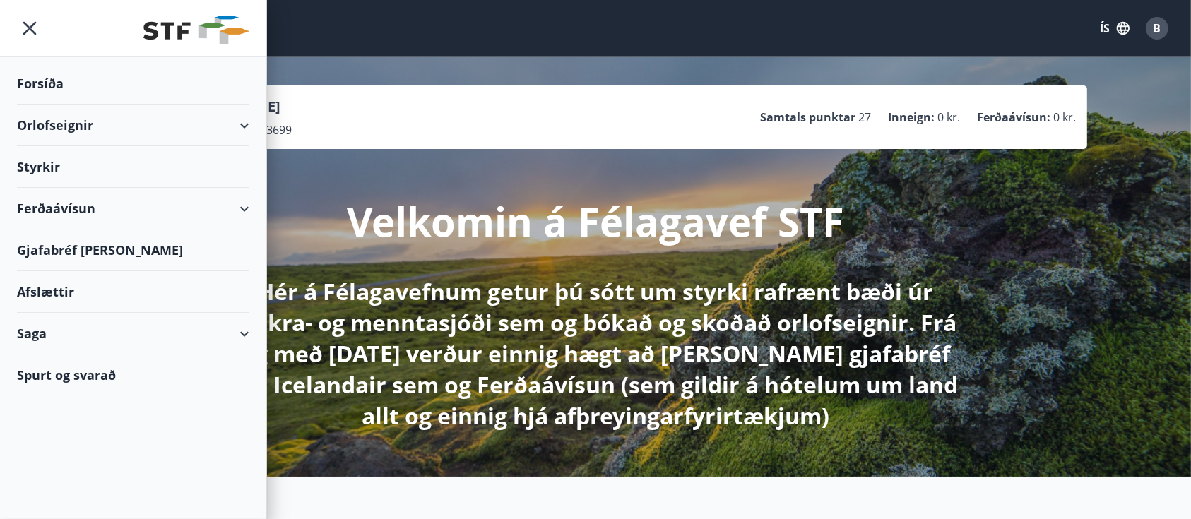
click at [57, 123] on div "Orlofseignir" at bounding box center [133, 126] width 232 height 42
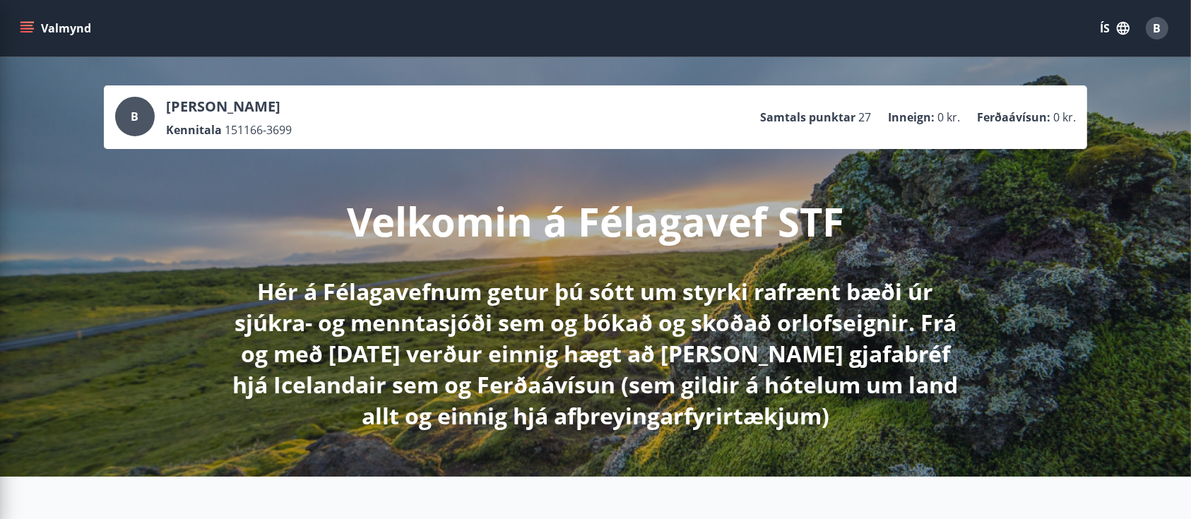
click at [414, 28] on div "Valmynd ÍS B" at bounding box center [595, 28] width 1157 height 34
